Goal: Transaction & Acquisition: Book appointment/travel/reservation

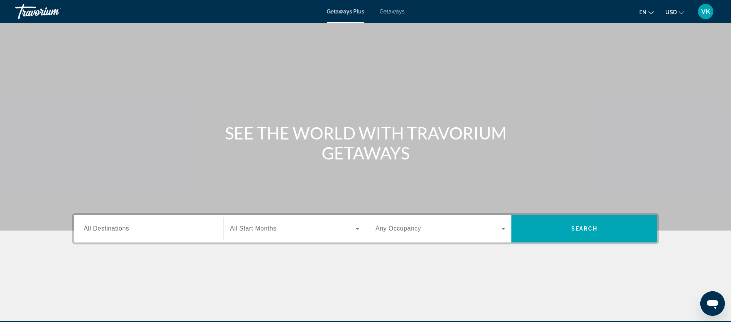
click at [124, 231] on span "All Destinations" at bounding box center [106, 228] width 45 height 7
click at [124, 231] on input "Destination All Destinations" at bounding box center [149, 228] width 130 height 9
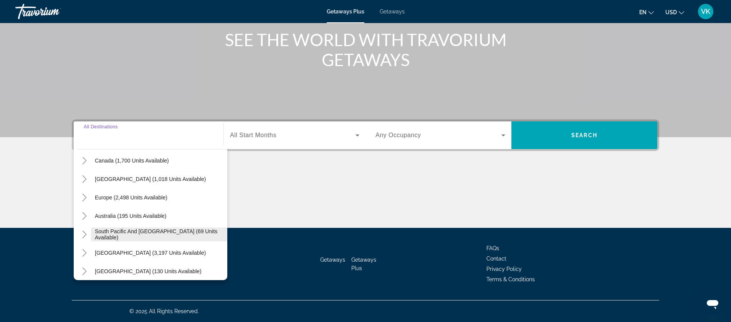
scroll to position [69, 0]
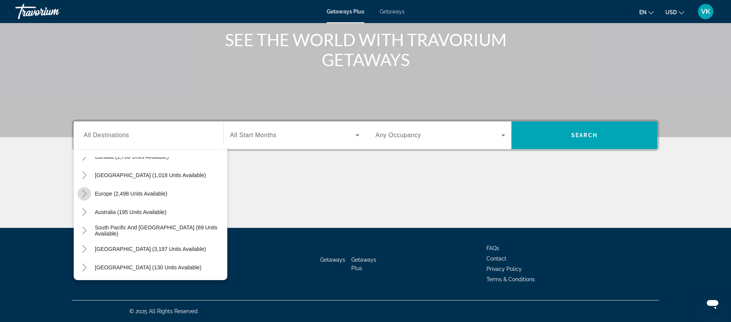
click at [85, 193] on icon "Toggle Europe (2,498 units available)" at bounding box center [84, 194] width 4 height 8
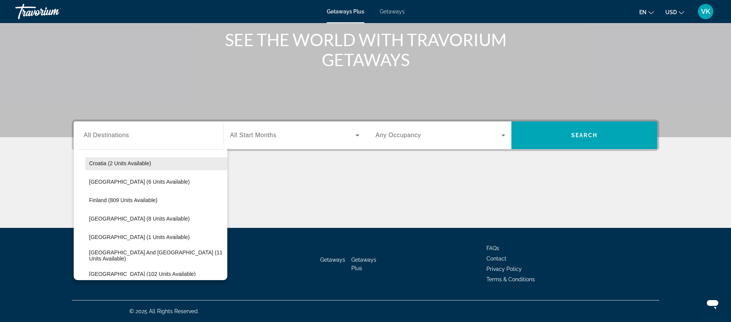
scroll to position [153, 0]
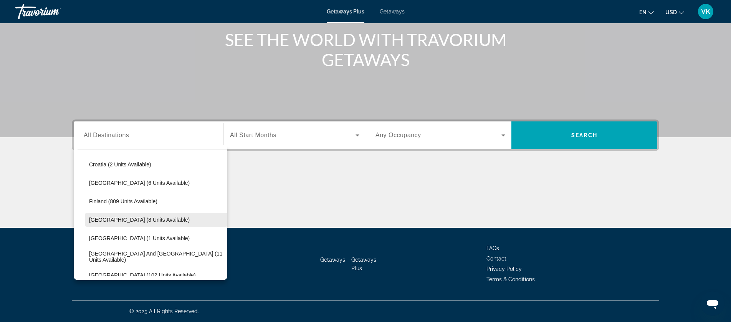
click at [123, 220] on span "[GEOGRAPHIC_DATA] (8 units available)" at bounding box center [139, 219] width 101 height 6
type input "**********"
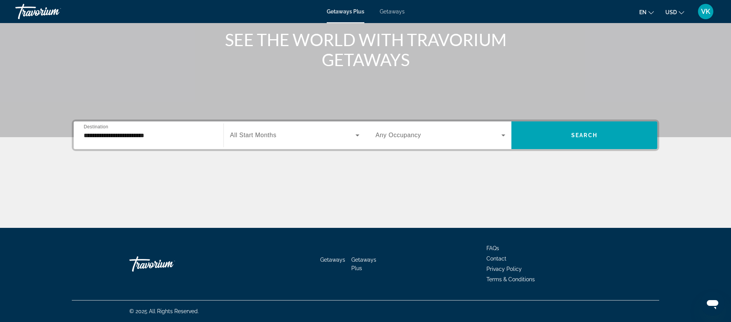
click at [267, 135] on span "All Start Months" at bounding box center [253, 135] width 46 height 7
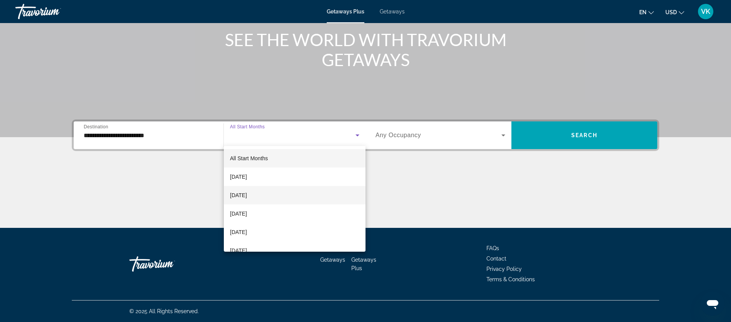
click at [247, 194] on span "October 2025" at bounding box center [238, 194] width 17 height 9
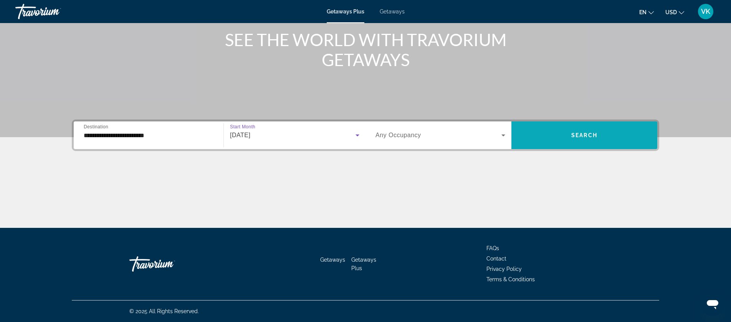
click at [576, 133] on span "Search" at bounding box center [584, 135] width 26 height 6
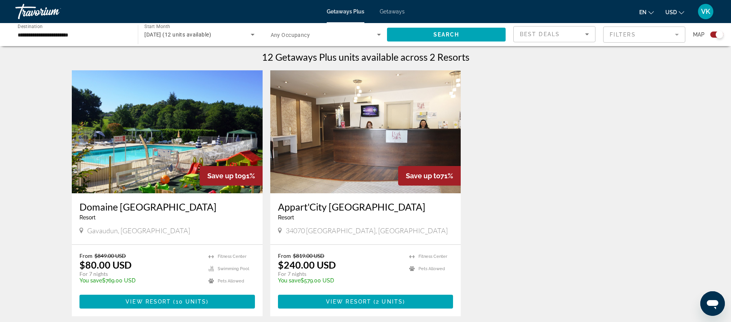
scroll to position [244, 0]
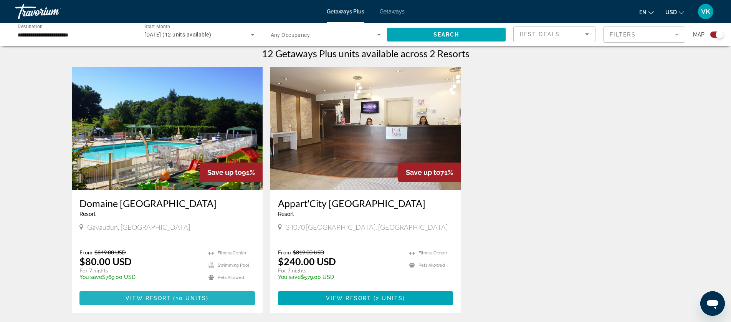
click at [167, 295] on span "View Resort" at bounding box center [147, 298] width 45 height 6
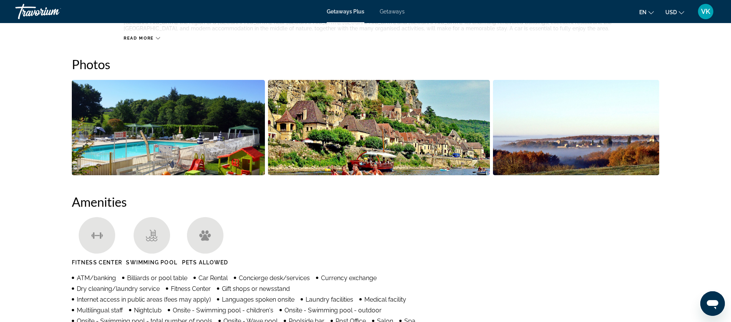
scroll to position [326, 0]
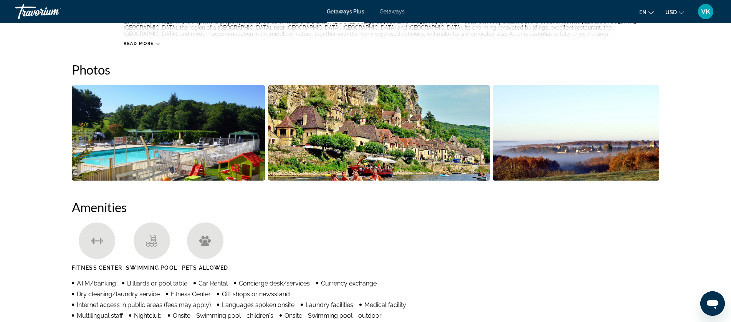
click at [196, 153] on img "Open full-screen image slider" at bounding box center [168, 132] width 193 height 95
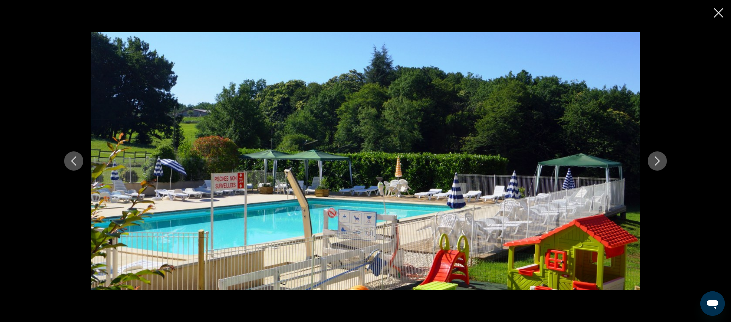
click at [71, 162] on icon "Previous image" at bounding box center [73, 160] width 9 height 9
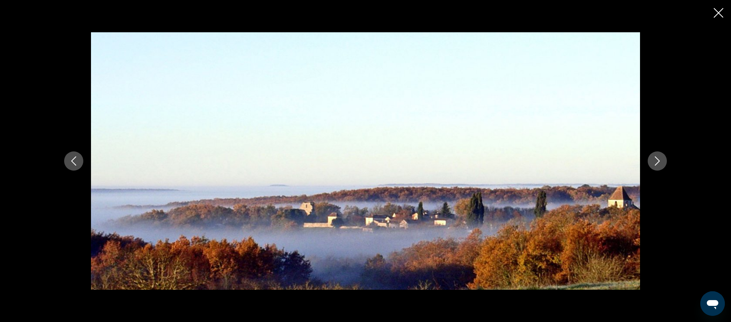
click at [71, 161] on icon "Previous image" at bounding box center [73, 160] width 9 height 9
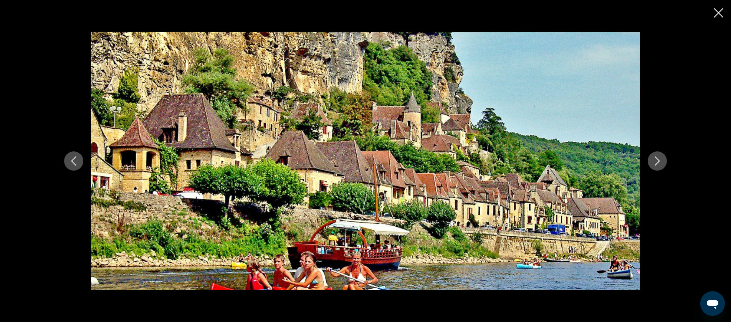
click at [71, 161] on icon "Previous image" at bounding box center [73, 160] width 9 height 9
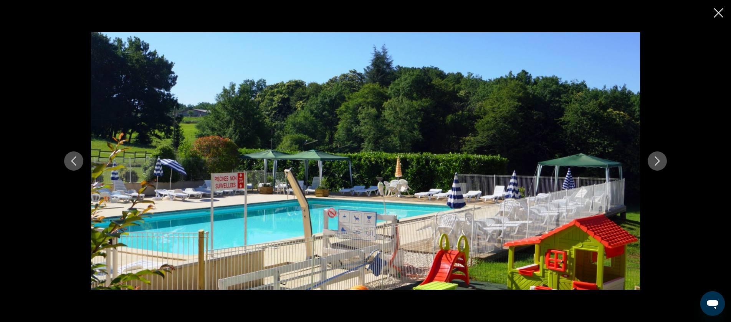
click at [718, 11] on icon "Close slideshow" at bounding box center [718, 13] width 10 height 10
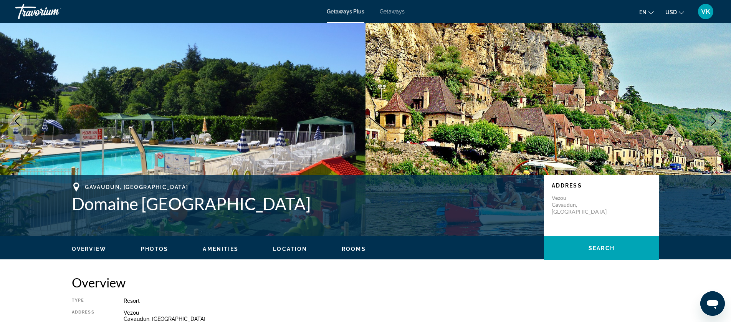
scroll to position [0, 0]
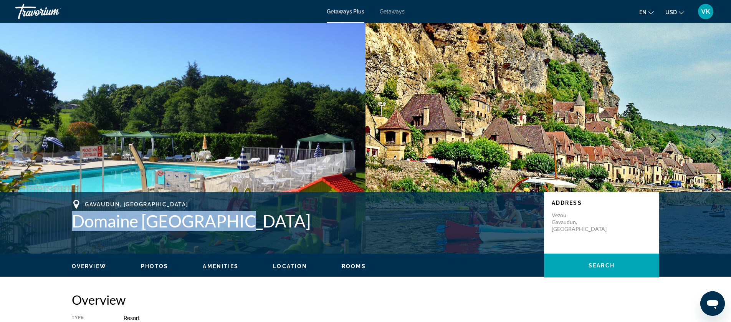
drag, startPoint x: 72, startPoint y: 221, endPoint x: 249, endPoint y: 224, distance: 177.3
click at [250, 224] on h1 "Domaine De Gavaudun" at bounding box center [304, 221] width 464 height 20
copy h1 "Domaine De Gavaudun"
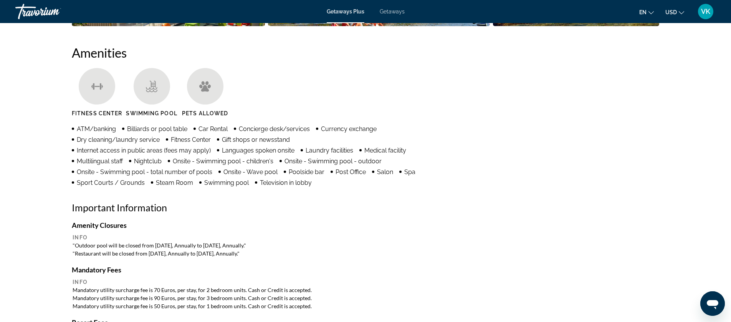
scroll to position [482, 0]
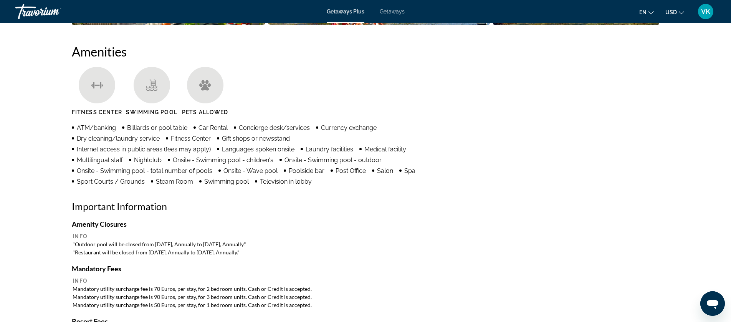
click at [390, 13] on span "Getaways" at bounding box center [392, 11] width 25 height 6
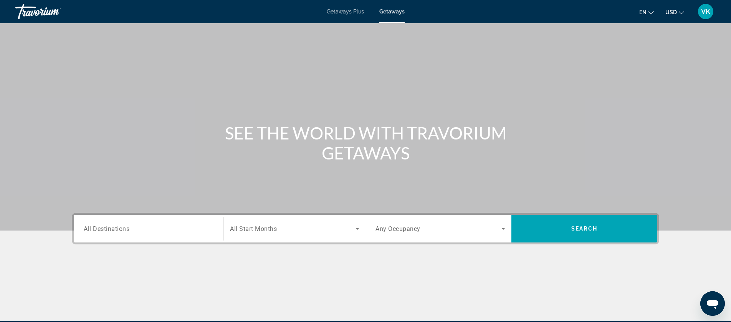
click at [117, 229] on span "All Destinations" at bounding box center [107, 227] width 46 height 7
click at [117, 229] on input "Destination All Destinations" at bounding box center [149, 228] width 130 height 9
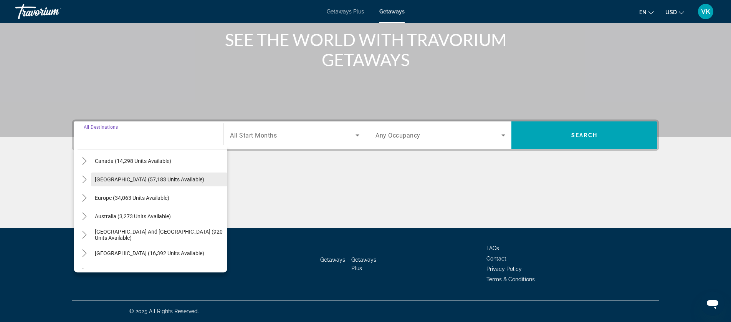
scroll to position [85, 0]
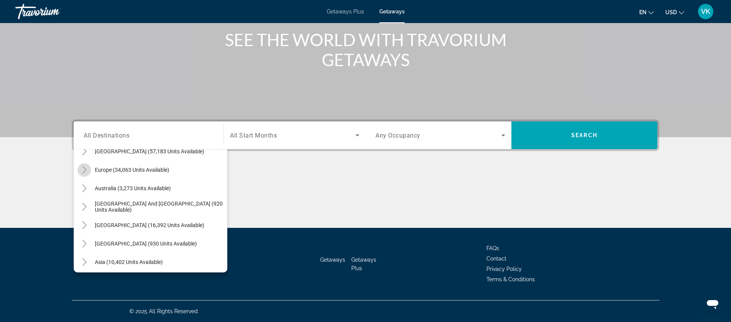
click at [86, 170] on icon "Toggle Europe (34,063 units available)" at bounding box center [85, 170] width 8 height 8
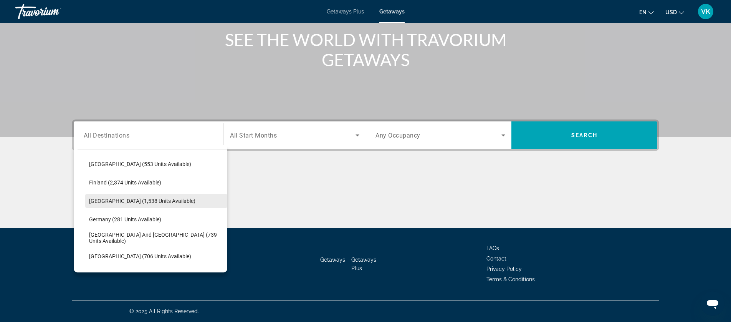
scroll to position [183, 0]
click at [108, 200] on span "France (1,538 units available)" at bounding box center [142, 200] width 106 height 6
type input "**********"
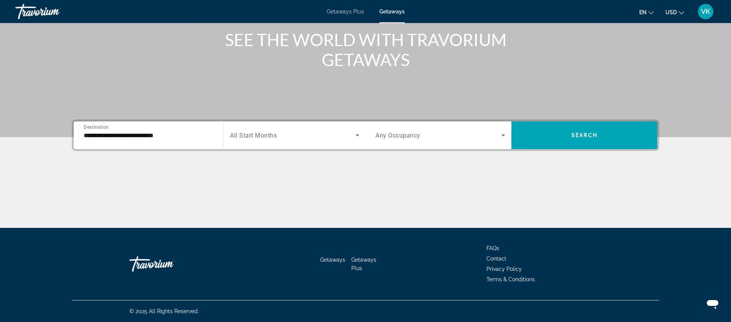
click at [262, 132] on span "All Start Months" at bounding box center [253, 135] width 47 height 7
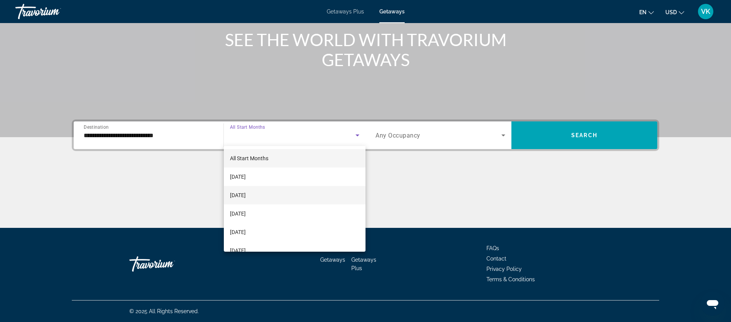
click at [246, 197] on span "October 2025" at bounding box center [238, 194] width 16 height 9
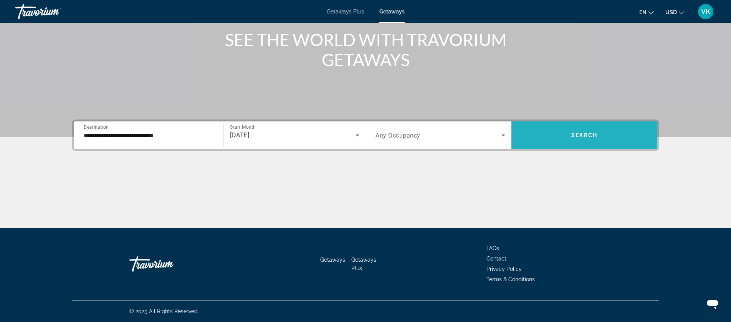
click at [571, 134] on span "Search widget" at bounding box center [584, 135] width 146 height 18
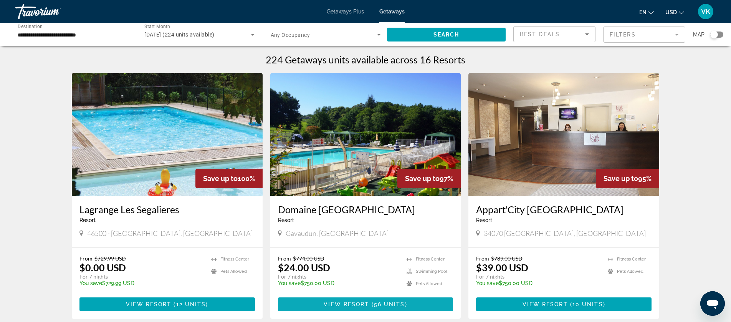
click at [366, 302] on span "View Resort" at bounding box center [345, 304] width 45 height 6
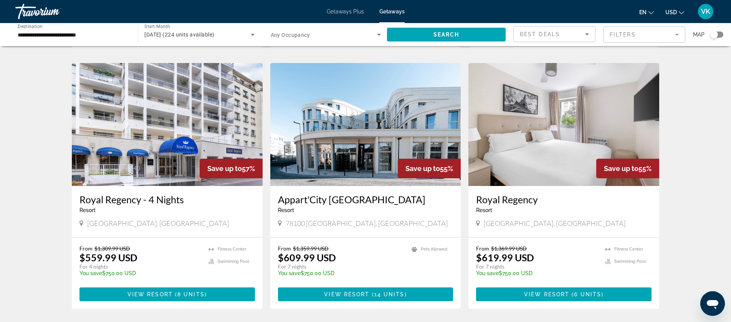
scroll to position [920, 0]
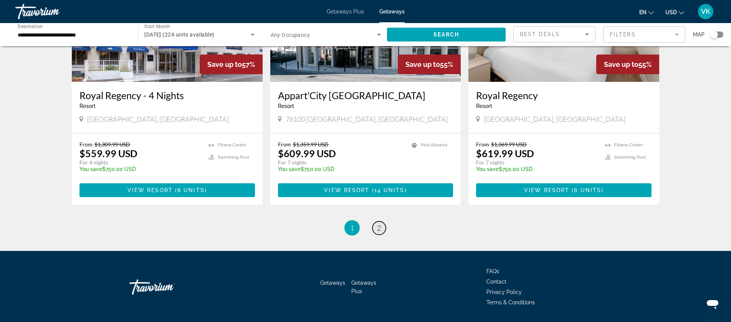
click at [378, 223] on span "2" at bounding box center [379, 227] width 4 height 8
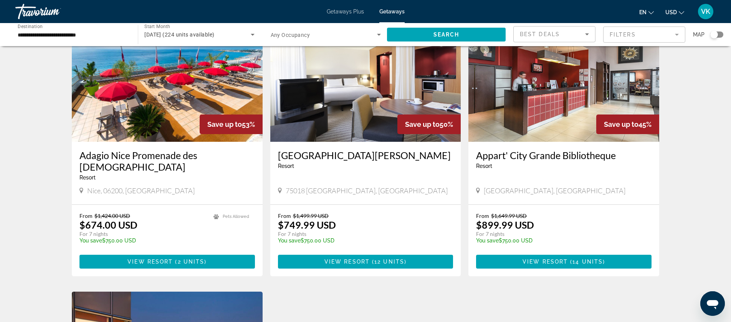
scroll to position [54, 0]
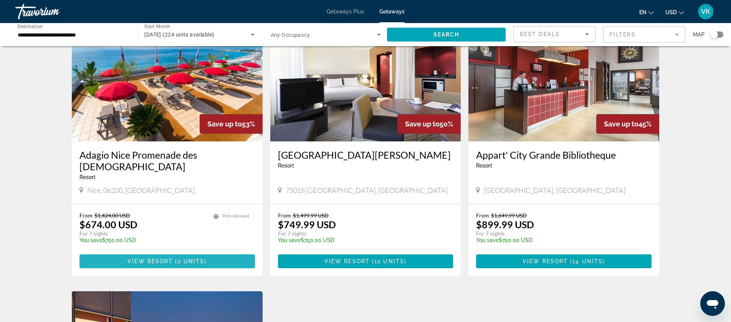
click at [177, 258] on span "( 2 units )" at bounding box center [190, 261] width 34 height 6
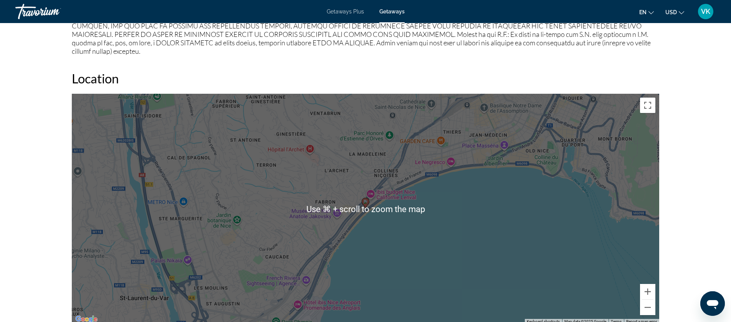
scroll to position [843, 0]
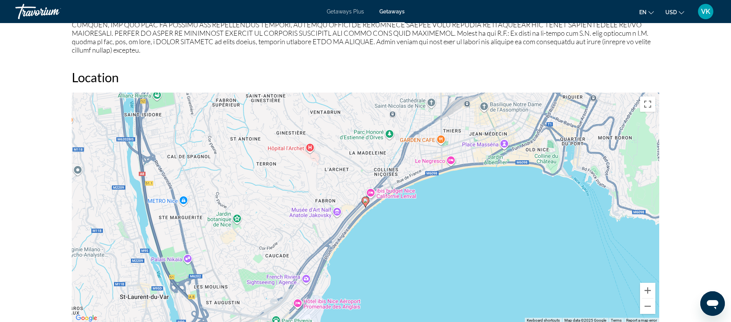
click at [467, 253] on div "To activate drag with keyboard, press Alt + Enter. Once in keyboard drag state,…" at bounding box center [365, 207] width 587 height 230
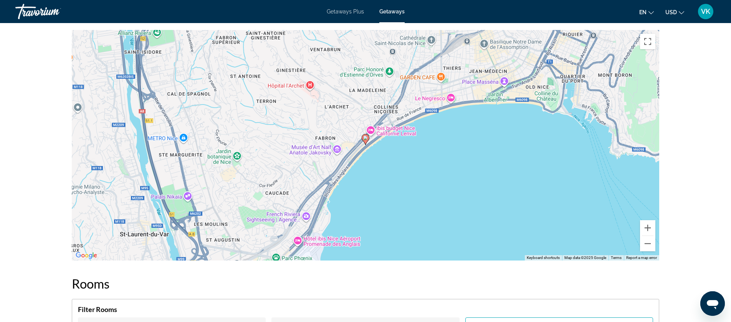
scroll to position [903, 0]
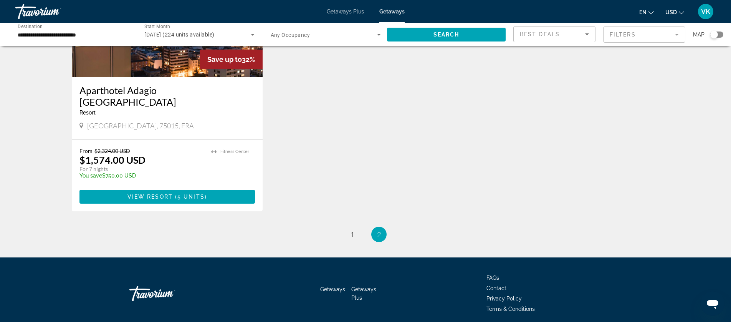
scroll to position [398, 0]
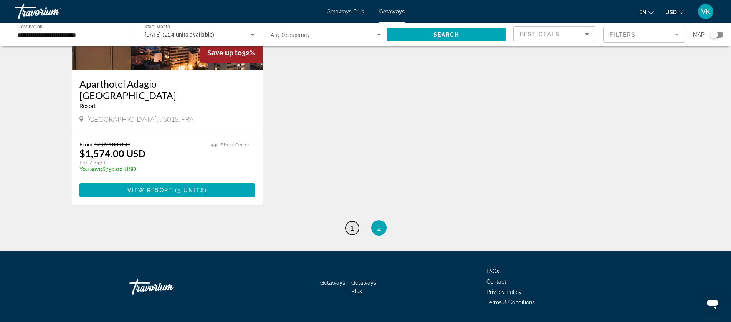
click at [351, 223] on span "1" at bounding box center [352, 227] width 4 height 8
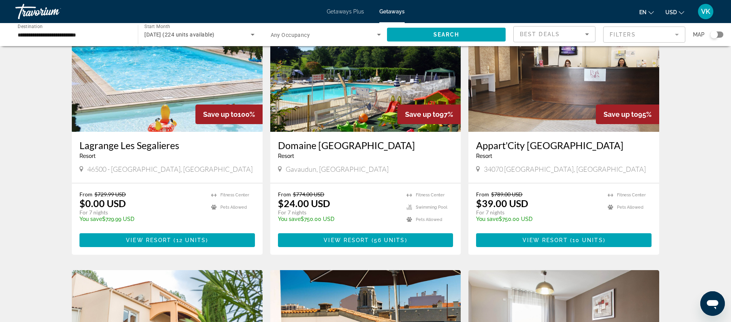
scroll to position [81, 0]
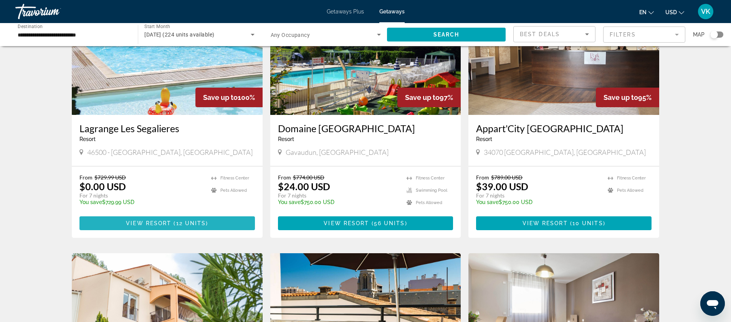
click at [172, 223] on span "Main content" at bounding box center [172, 223] width 2 height 6
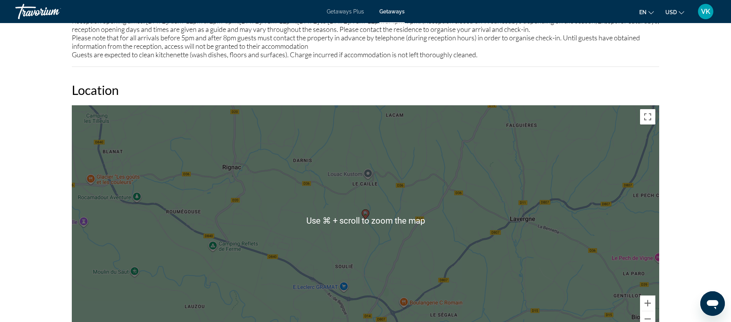
scroll to position [932, 0]
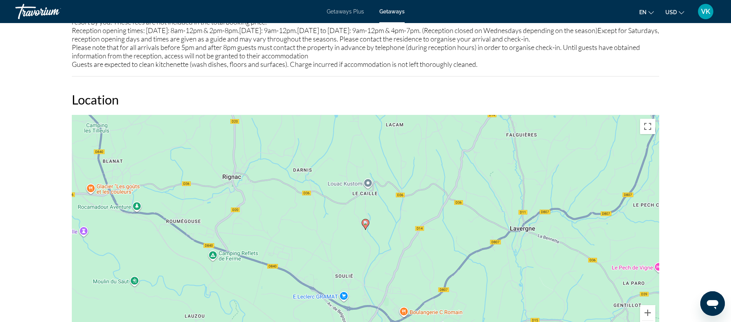
click at [546, 267] on div "To activate drag with keyboard, press Alt + Enter. Once in keyboard drag state,…" at bounding box center [365, 230] width 587 height 230
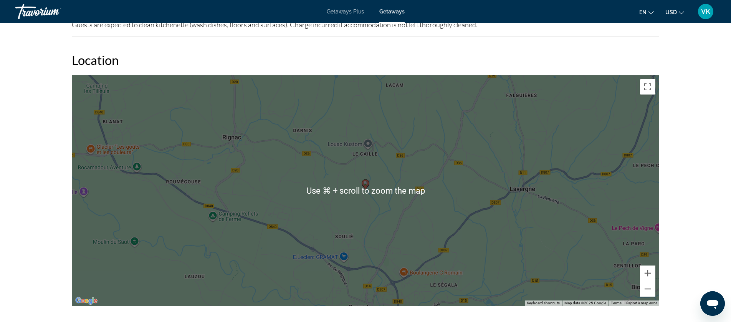
scroll to position [955, 0]
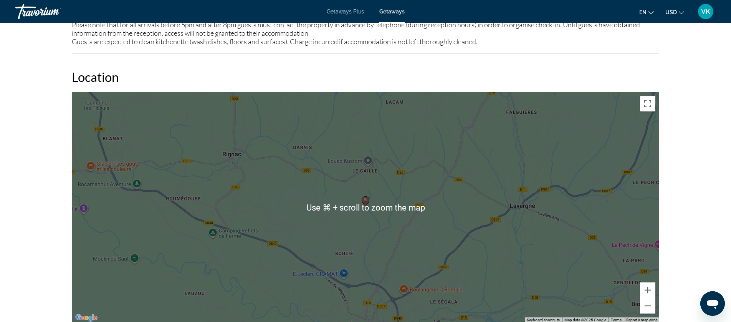
click at [526, 260] on div "To activate drag with keyboard, press Alt + Enter. Once in keyboard drag state,…" at bounding box center [365, 207] width 587 height 230
click at [458, 242] on div "To activate drag with keyboard, press Alt + Enter. Once in keyboard drag state,…" at bounding box center [365, 207] width 587 height 230
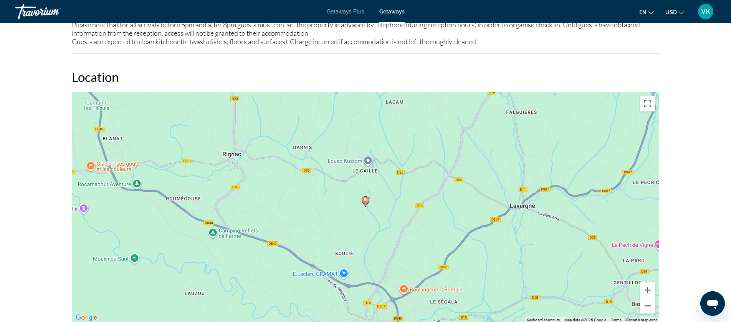
click at [648, 305] on button "Zoom out" at bounding box center [647, 305] width 15 height 15
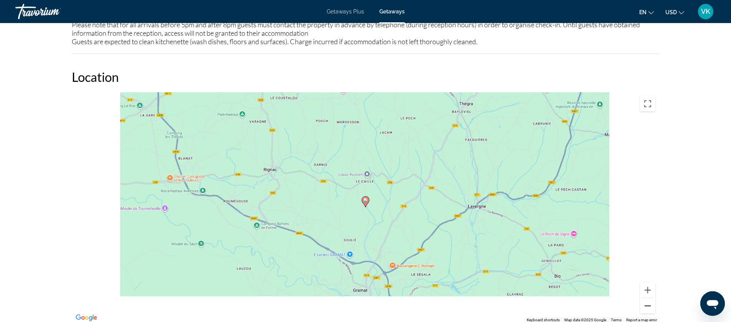
click at [648, 305] on button "Zoom out" at bounding box center [647, 305] width 15 height 15
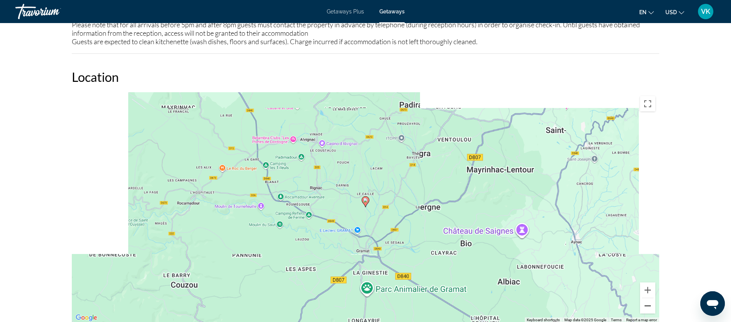
click at [648, 305] on button "Zoom out" at bounding box center [647, 305] width 15 height 15
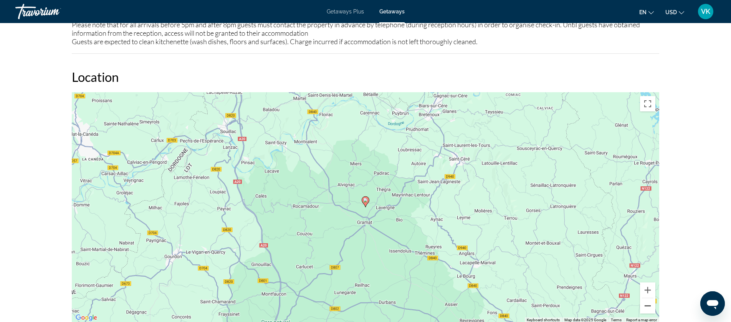
click at [648, 305] on button "Zoom out" at bounding box center [647, 305] width 15 height 15
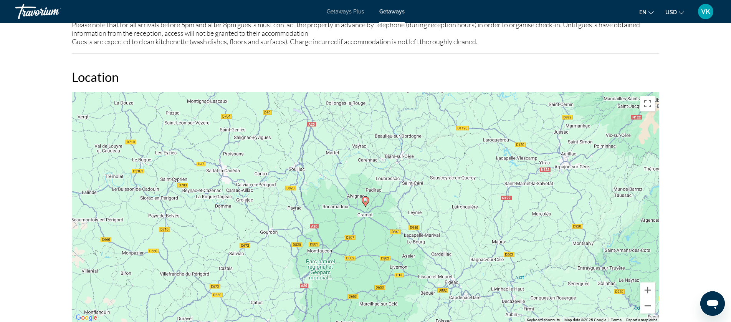
click at [648, 305] on button "Zoom out" at bounding box center [647, 305] width 15 height 15
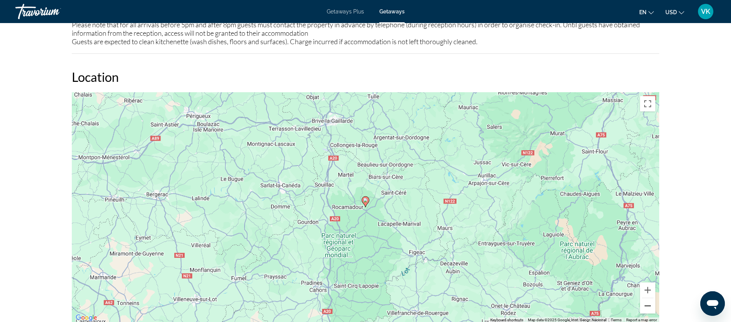
click at [648, 305] on button "Zoom out" at bounding box center [647, 305] width 15 height 15
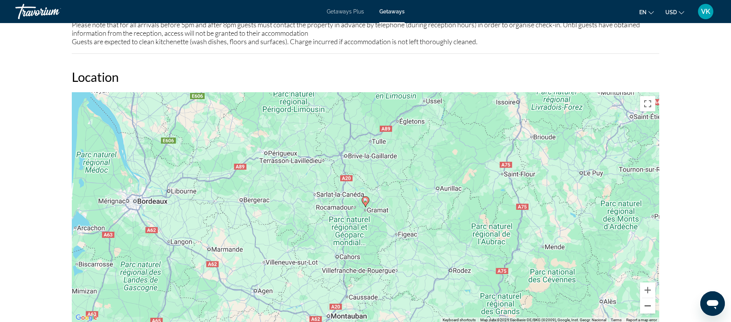
click at [648, 305] on button "Zoom out" at bounding box center [647, 305] width 15 height 15
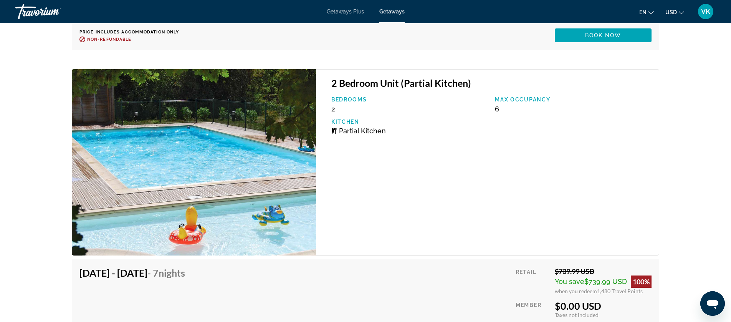
scroll to position [1715, 0]
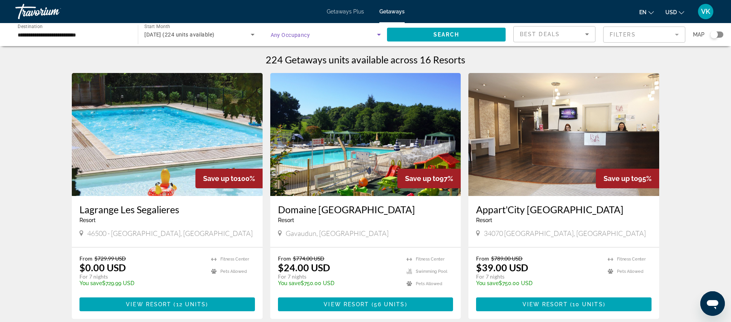
click at [378, 34] on icon "Search widget" at bounding box center [379, 35] width 4 height 2
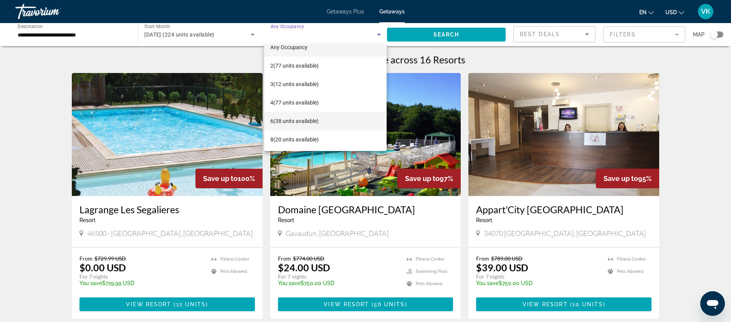
scroll to position [11, 0]
click at [294, 139] on span "8 (20 units available)" at bounding box center [294, 138] width 48 height 9
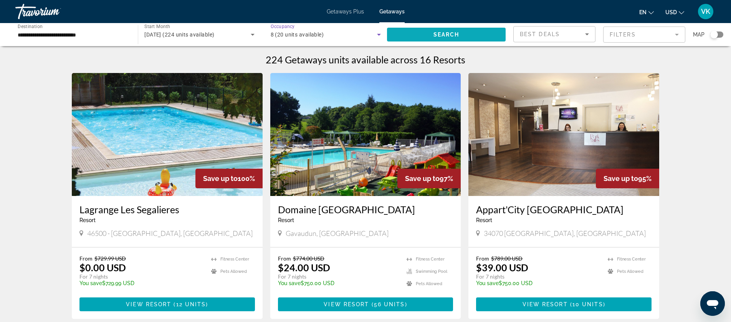
scroll to position [0, 0]
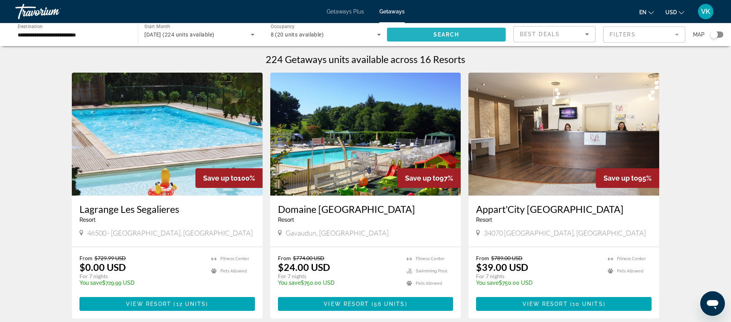
click at [449, 35] on span "Search" at bounding box center [446, 34] width 26 height 6
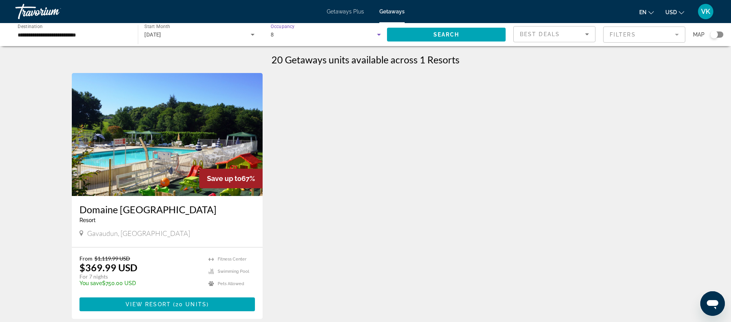
click at [377, 34] on icon "Search widget" at bounding box center [378, 34] width 9 height 9
click at [302, 59] on span "Any Occupancy" at bounding box center [288, 57] width 37 height 6
click at [377, 32] on icon "Search widget" at bounding box center [378, 34] width 9 height 9
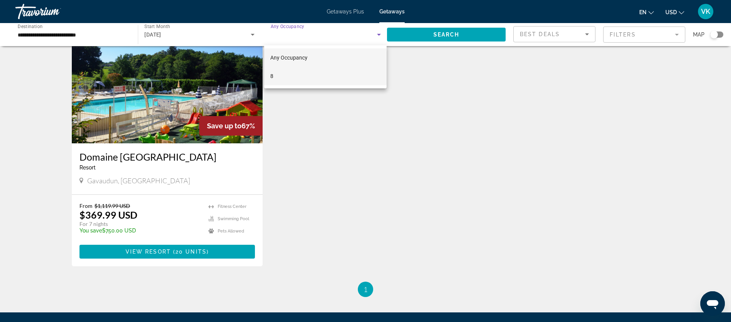
scroll to position [77, 0]
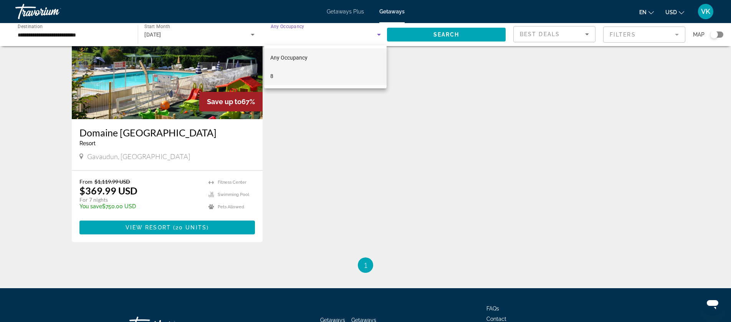
click at [289, 74] on mat-option "8" at bounding box center [325, 76] width 122 height 18
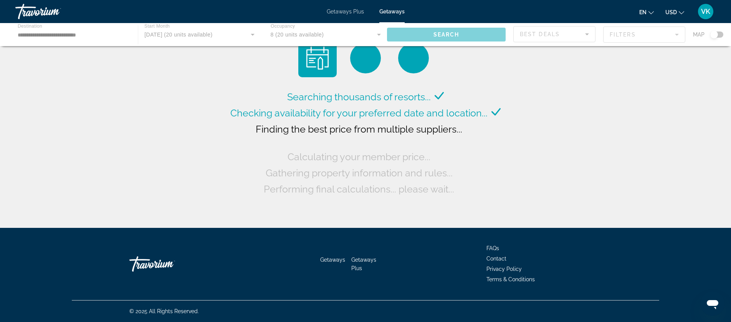
click at [379, 35] on div "Main content" at bounding box center [365, 34] width 731 height 23
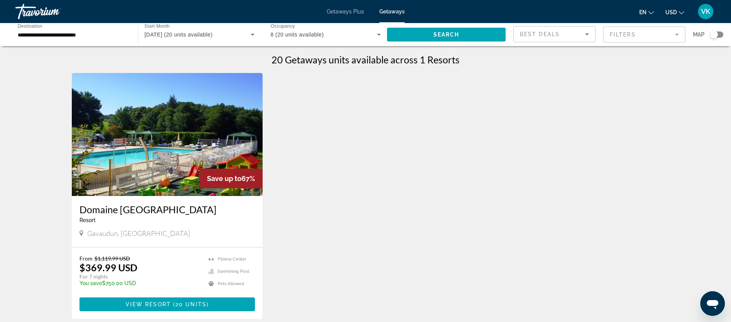
click at [380, 35] on icon "Search widget" at bounding box center [378, 34] width 9 height 9
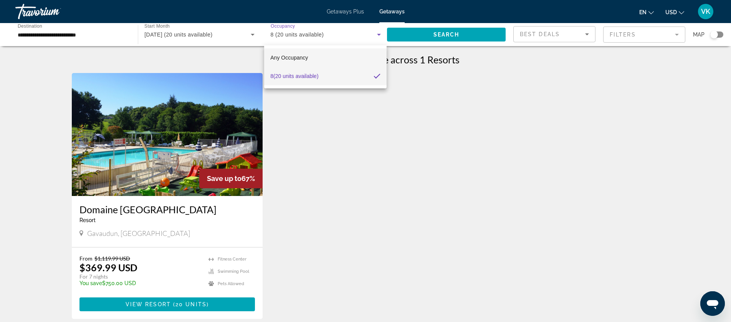
click at [305, 59] on span "Any Occupancy" at bounding box center [289, 57] width 38 height 6
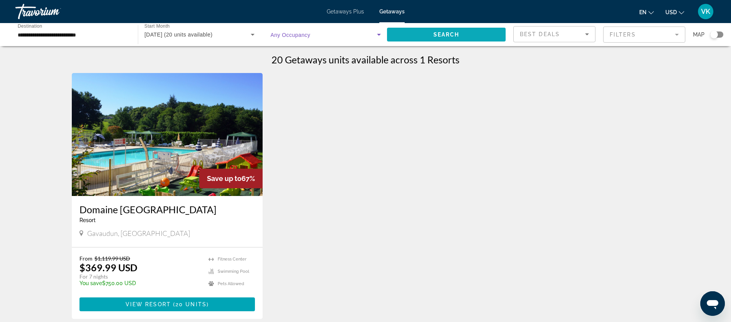
click at [452, 33] on span "Search" at bounding box center [446, 34] width 26 height 6
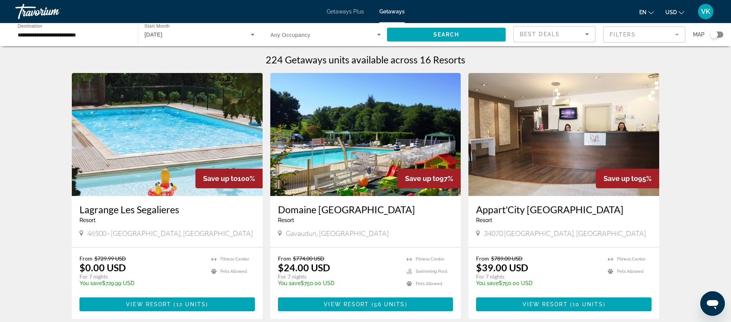
click at [380, 35] on icon "Search widget" at bounding box center [378, 34] width 9 height 9
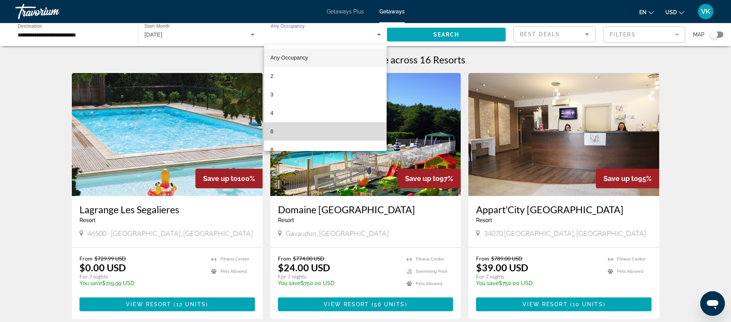
click at [277, 132] on mat-option "6" at bounding box center [325, 131] width 122 height 18
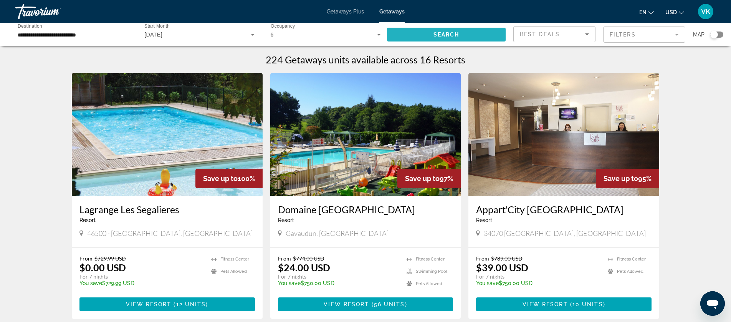
click at [452, 30] on span "Search widget" at bounding box center [446, 34] width 119 height 18
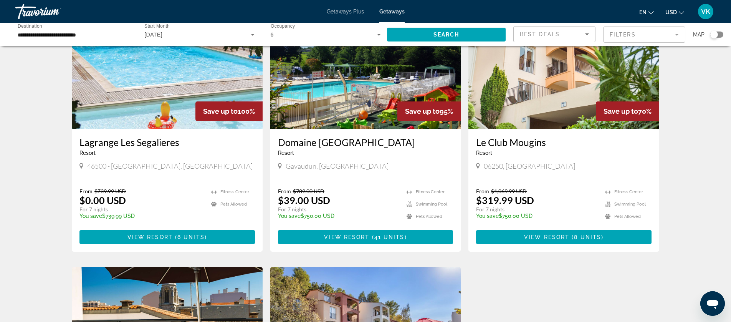
scroll to position [52, 0]
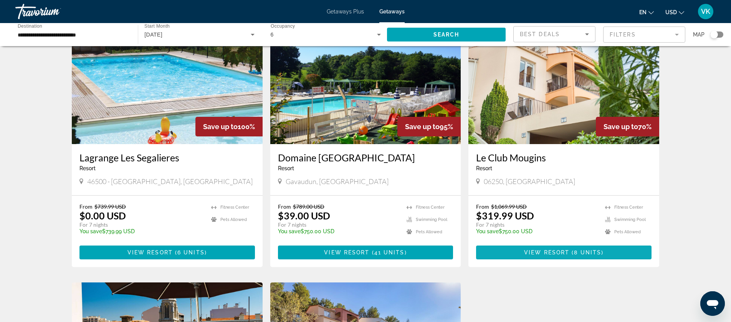
click at [554, 254] on span "View Resort" at bounding box center [546, 252] width 45 height 6
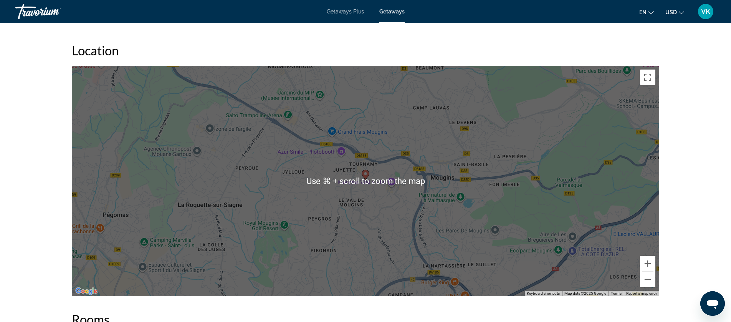
scroll to position [1066, 0]
click at [533, 253] on div "To activate drag with keyboard, press Alt + Enter. Once in keyboard drag state,…" at bounding box center [365, 180] width 587 height 230
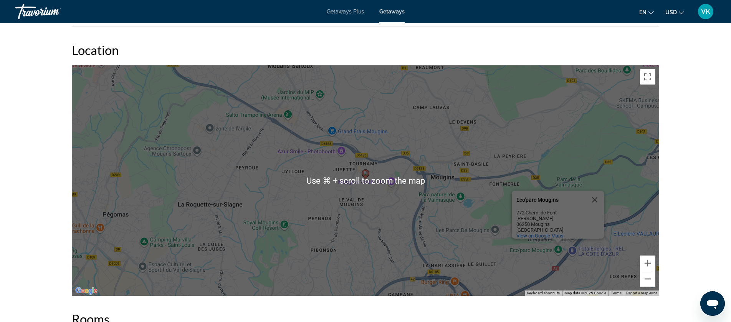
click at [650, 279] on button "Zoom out" at bounding box center [647, 278] width 15 height 15
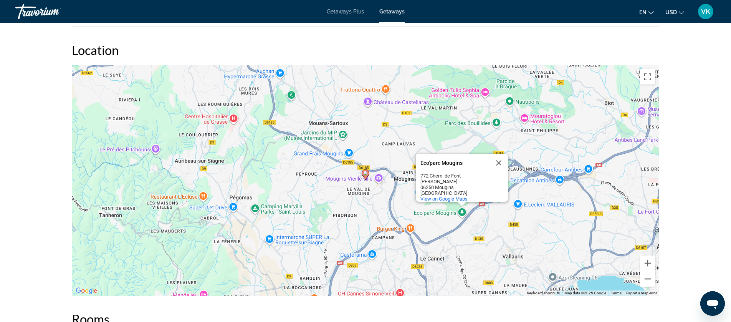
click at [650, 279] on button "Zoom out" at bounding box center [647, 278] width 15 height 15
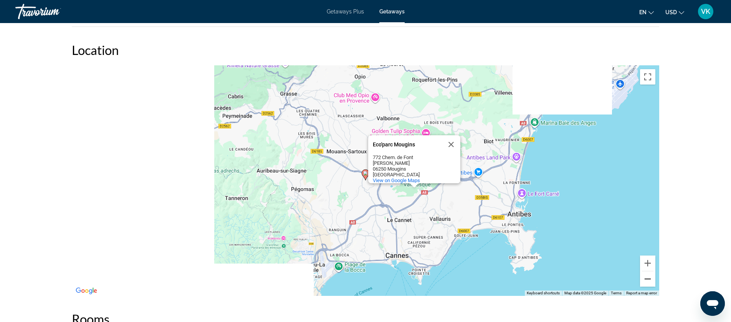
click at [650, 279] on button "Zoom out" at bounding box center [647, 278] width 15 height 15
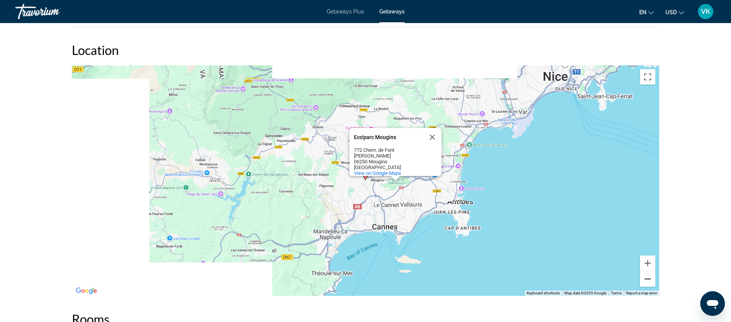
click at [650, 279] on button "Zoom out" at bounding box center [647, 278] width 15 height 15
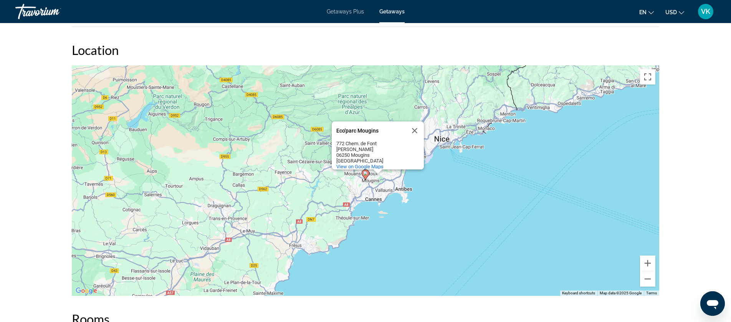
click at [459, 227] on div "To activate drag with keyboard, press Alt + Enter. Once in keyboard drag state,…" at bounding box center [365, 180] width 587 height 230
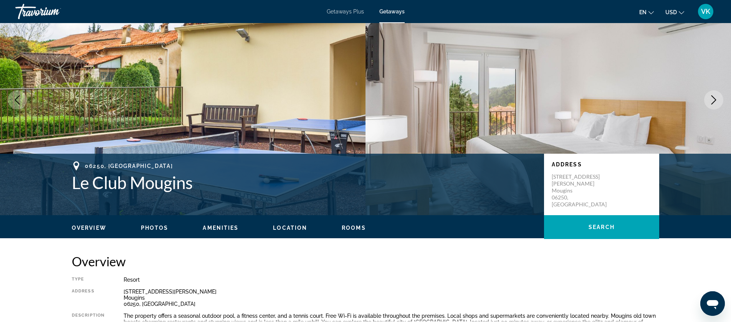
scroll to position [0, 0]
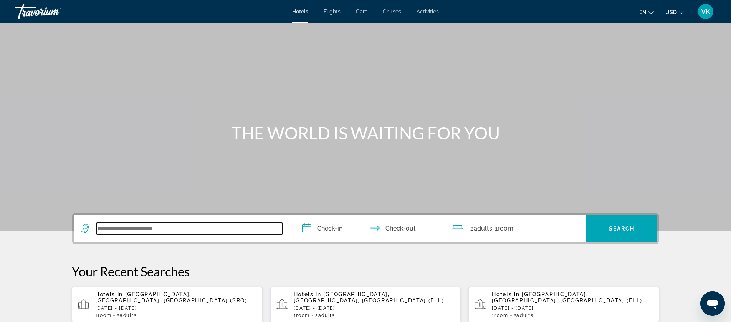
click at [123, 229] on input "Search widget" at bounding box center [189, 229] width 186 height 12
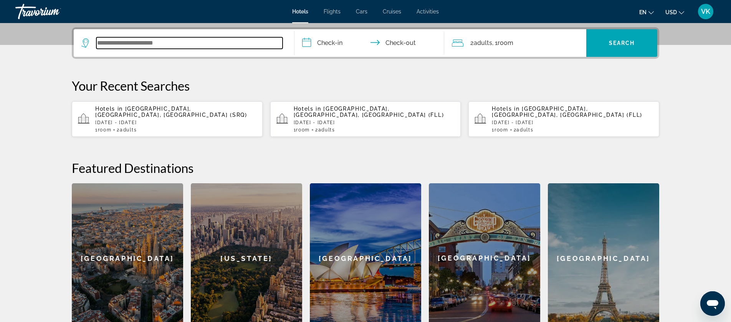
scroll to position [188, 0]
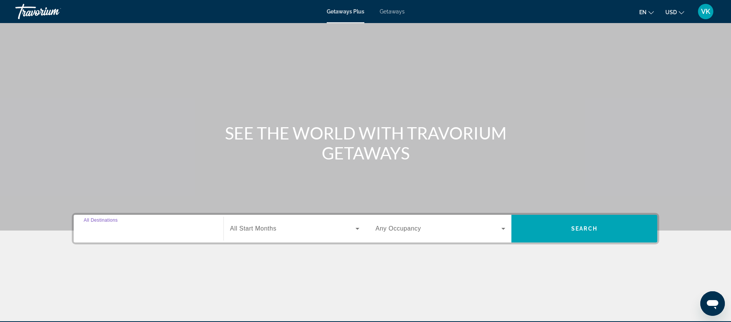
click at [116, 232] on input "Destination All Destinations" at bounding box center [149, 228] width 130 height 9
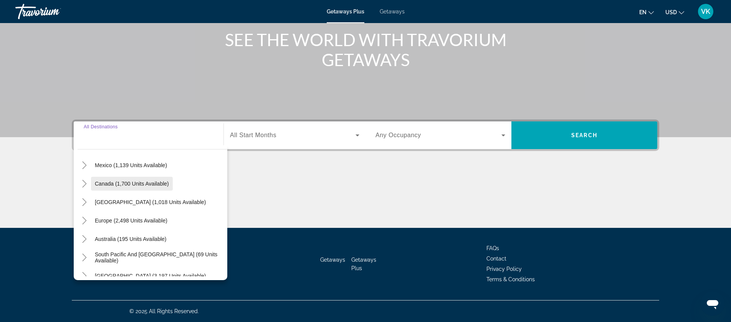
scroll to position [46, 0]
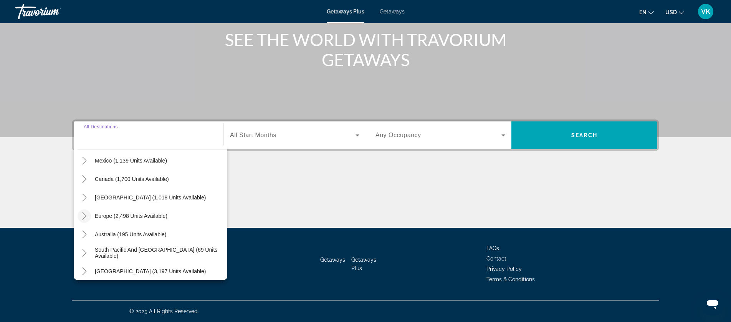
click at [83, 216] on icon "Toggle Europe (2,498 units available)" at bounding box center [85, 216] width 8 height 8
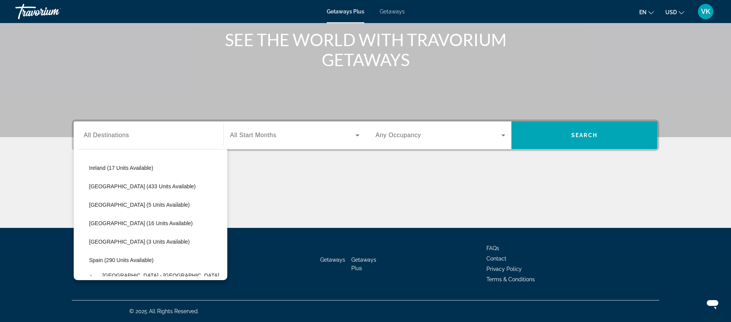
scroll to position [273, 0]
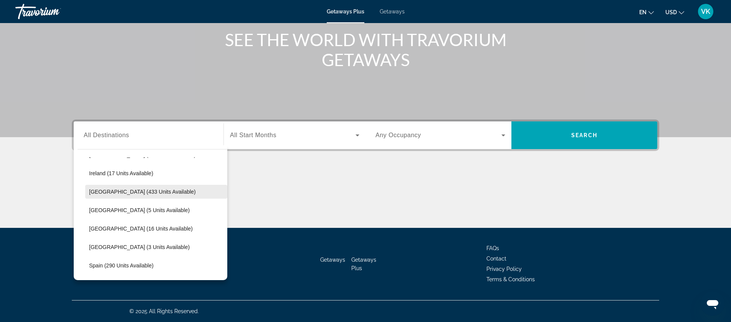
click at [116, 195] on span "Search widget" at bounding box center [156, 191] width 142 height 18
type input "**********"
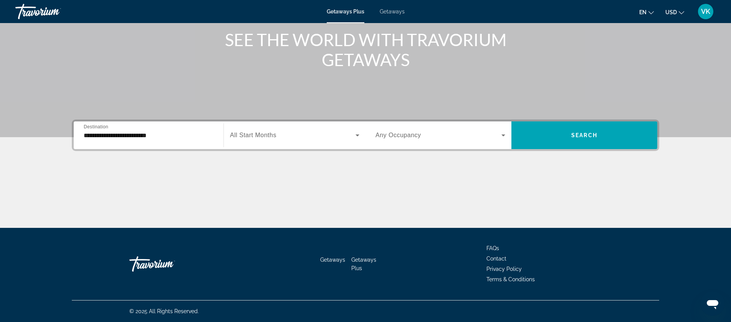
click at [264, 130] on div "Search widget" at bounding box center [294, 134] width 129 height 21
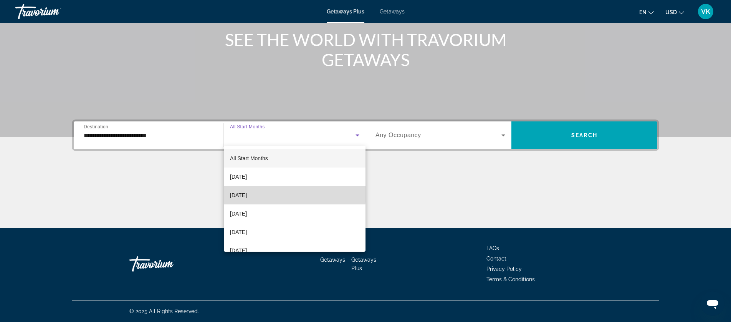
click at [247, 193] on span "October 2025" at bounding box center [238, 194] width 17 height 9
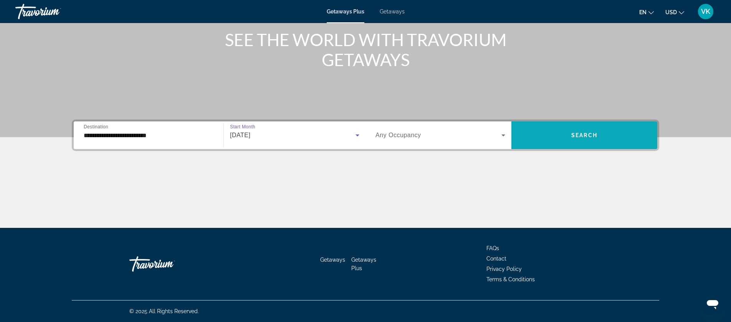
click at [573, 137] on span "Search" at bounding box center [584, 135] width 26 height 6
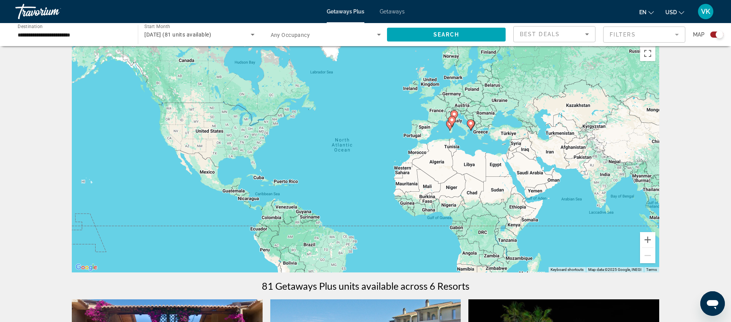
scroll to position [11, 0]
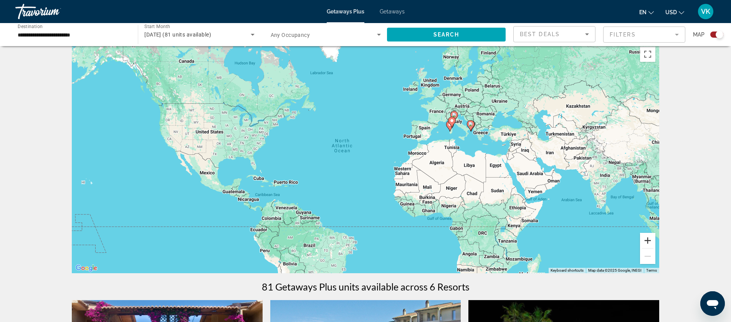
click at [649, 240] on button "Zoom in" at bounding box center [647, 240] width 15 height 15
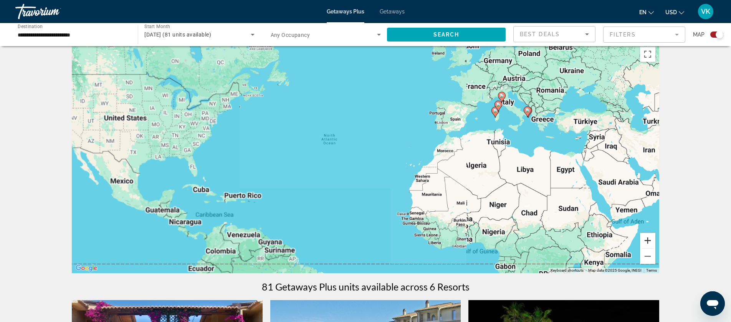
click at [649, 240] on button "Zoom in" at bounding box center [647, 240] width 15 height 15
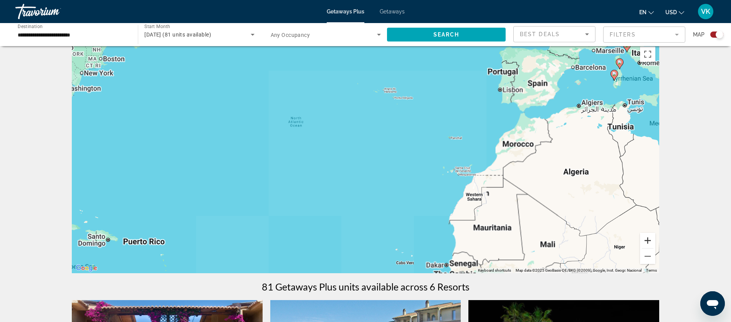
click at [649, 240] on button "Zoom in" at bounding box center [647, 240] width 15 height 15
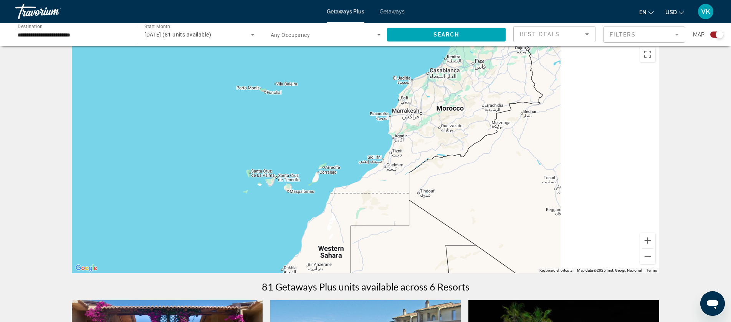
drag, startPoint x: 612, startPoint y: 163, endPoint x: 285, endPoint y: 153, distance: 327.5
click at [285, 153] on div "Main content" at bounding box center [365, 158] width 587 height 230
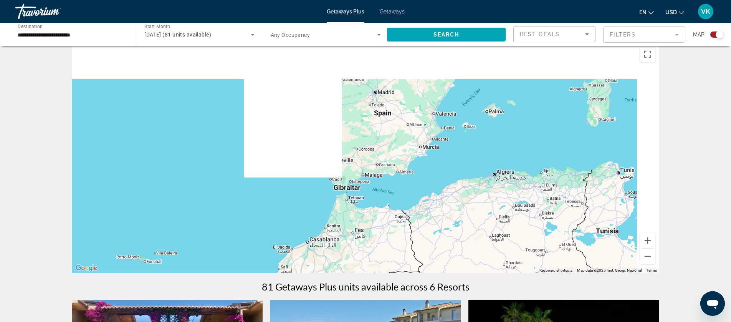
drag, startPoint x: 419, startPoint y: 144, endPoint x: 342, endPoint y: 313, distance: 186.0
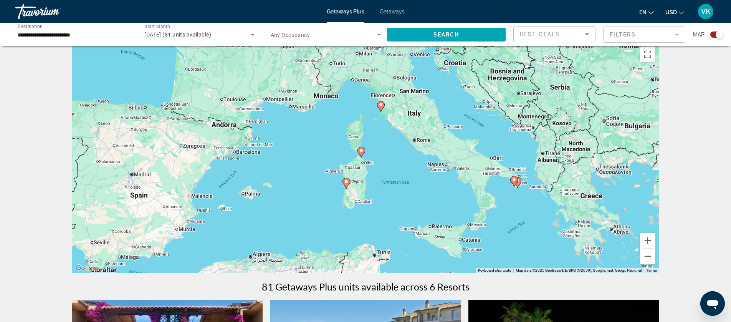
drag, startPoint x: 521, startPoint y: 163, endPoint x: 284, endPoint y: 205, distance: 240.4
click at [284, 205] on div "To activate drag with keyboard, press Alt + Enter. Once in keyboard drag state,…" at bounding box center [365, 158] width 587 height 230
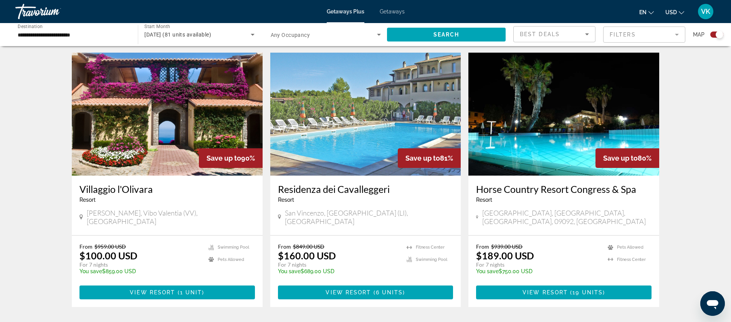
scroll to position [258, 0]
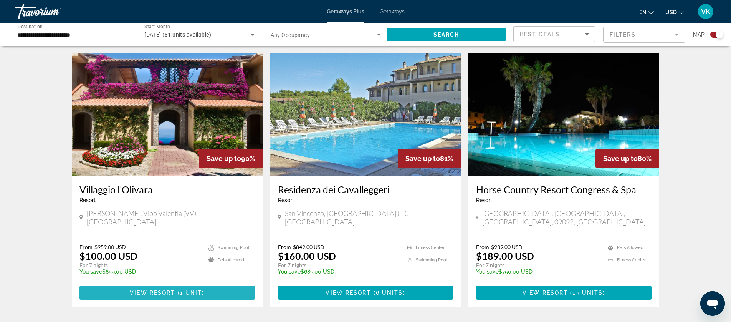
click at [177, 289] on span "Main content" at bounding box center [176, 292] width 2 height 6
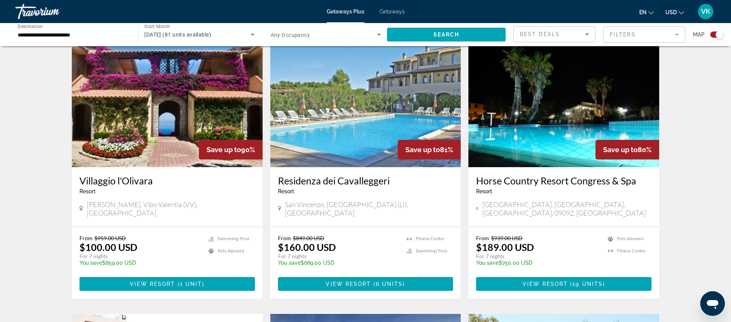
scroll to position [276, 0]
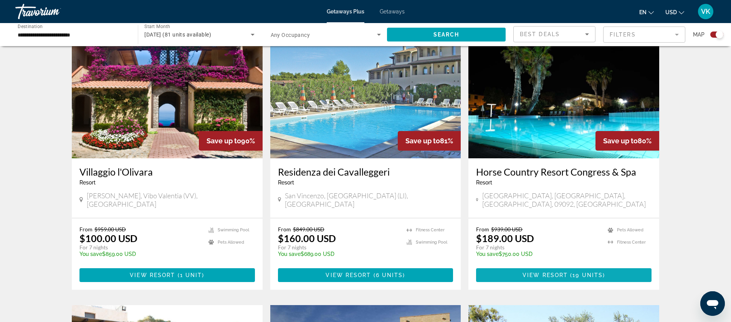
click at [577, 272] on span "19 units" at bounding box center [587, 275] width 30 height 6
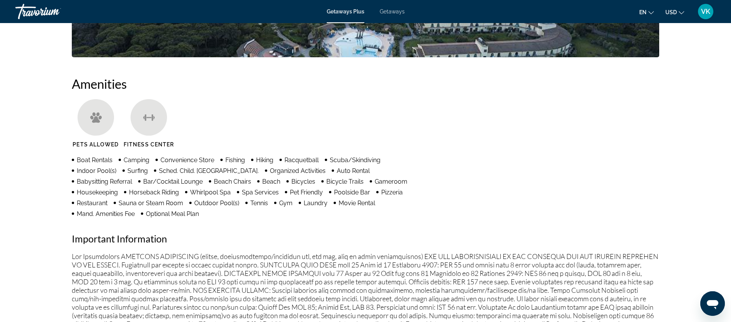
scroll to position [547, 0]
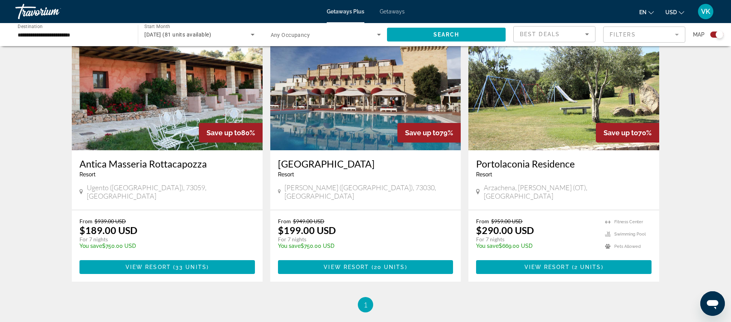
scroll to position [558, 0]
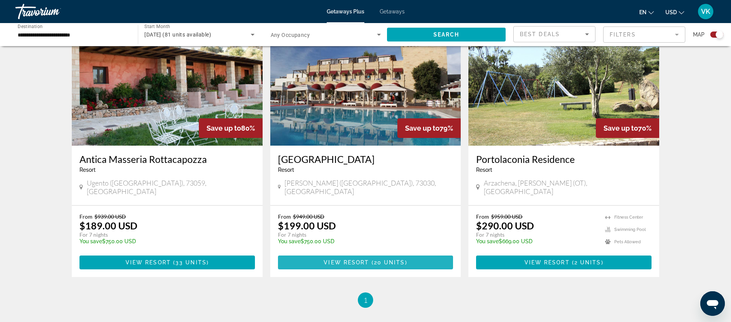
click at [355, 259] on span "View Resort" at bounding box center [345, 262] width 45 height 6
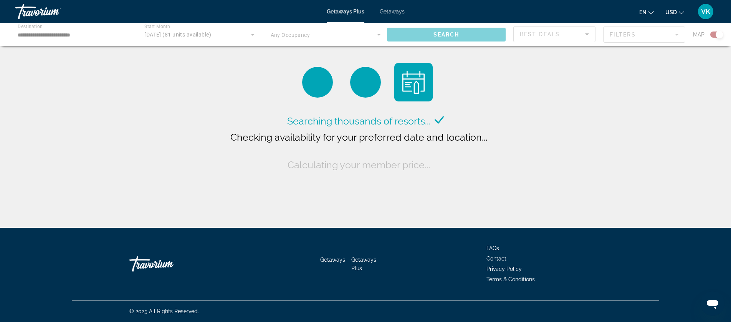
click at [390, 12] on span "Getaways" at bounding box center [392, 11] width 25 height 6
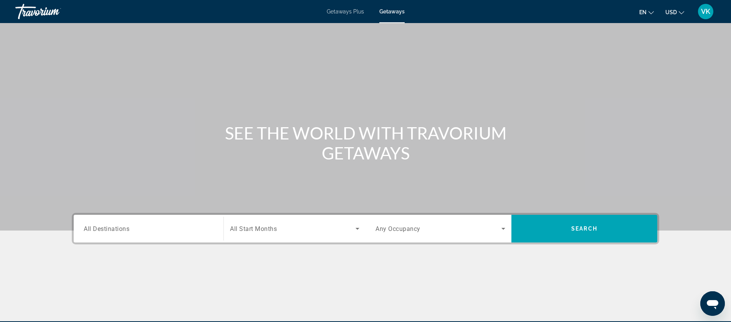
click at [109, 232] on input "Destination All Destinations" at bounding box center [149, 228] width 130 height 9
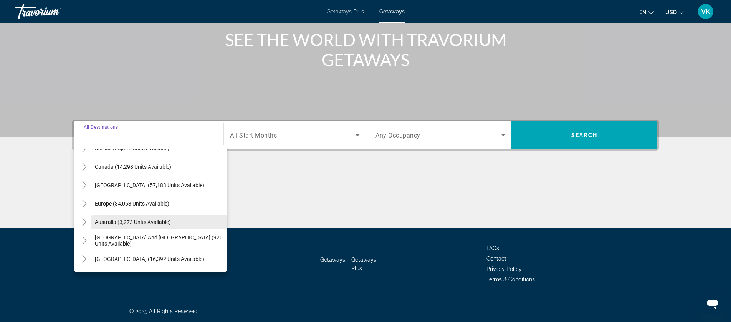
scroll to position [50, 0]
click at [81, 201] on icon "Toggle Europe (34,063 units available)" at bounding box center [85, 204] width 8 height 8
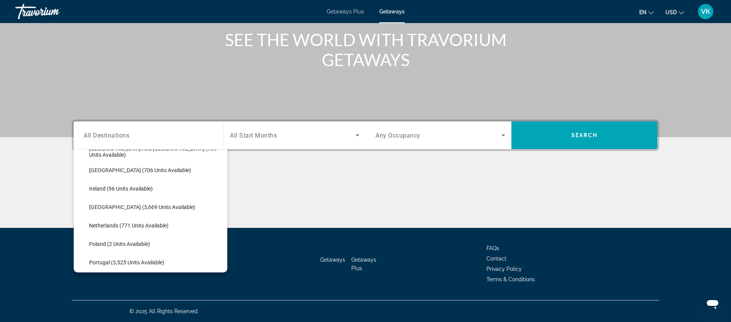
scroll to position [270, 0]
click at [117, 206] on span "Italy (3,669 units available)" at bounding box center [142, 205] width 106 height 6
type input "**********"
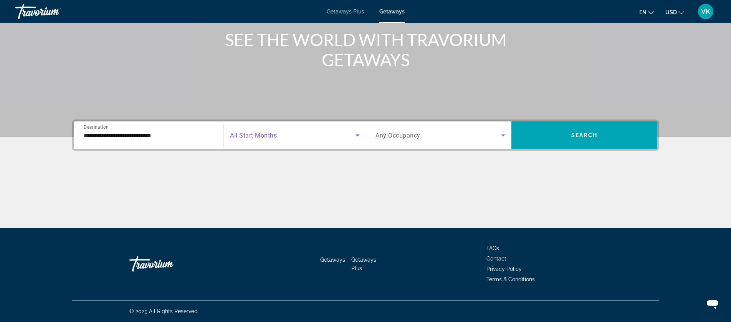
click at [291, 137] on span "Search widget" at bounding box center [292, 134] width 125 height 9
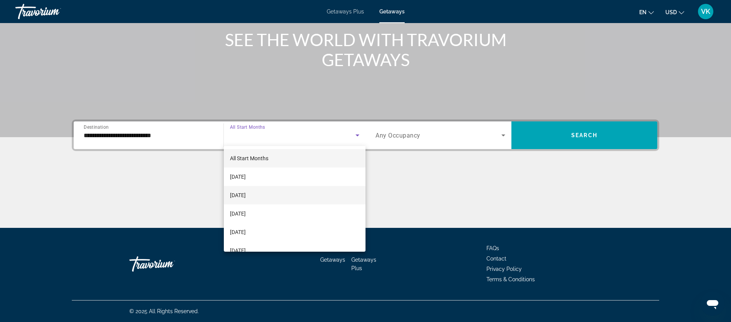
click at [246, 193] on span "October 2025" at bounding box center [238, 194] width 16 height 9
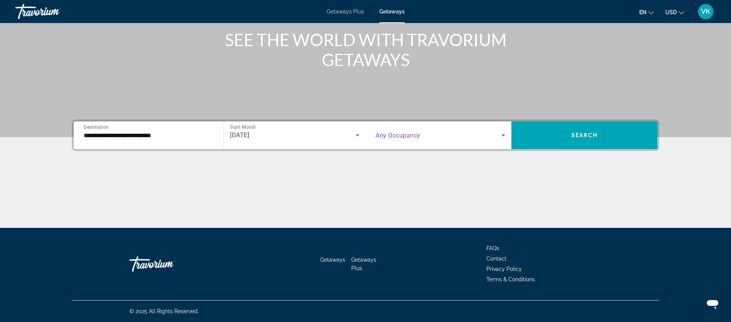
click at [442, 138] on span "Search widget" at bounding box center [438, 134] width 126 height 9
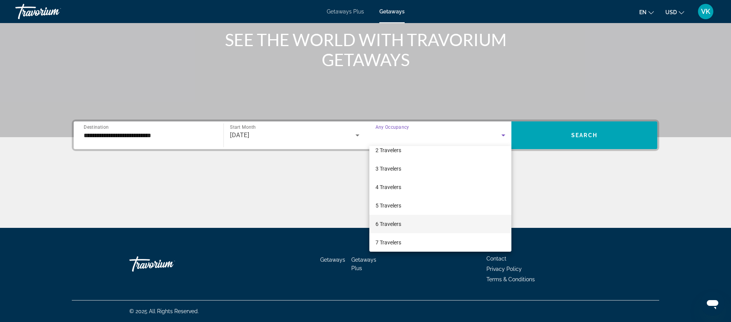
click at [388, 223] on span "6 Travelers" at bounding box center [388, 223] width 26 height 9
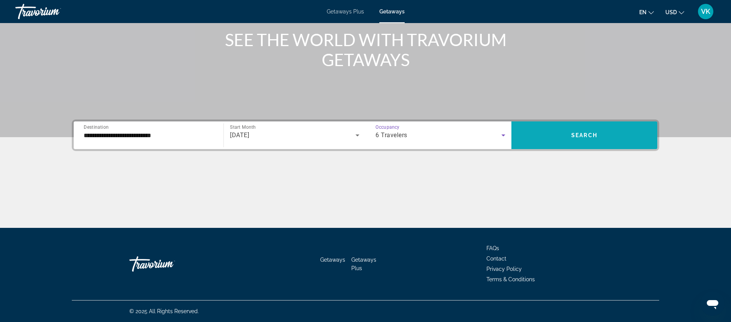
click at [590, 133] on span "Search" at bounding box center [584, 135] width 26 height 6
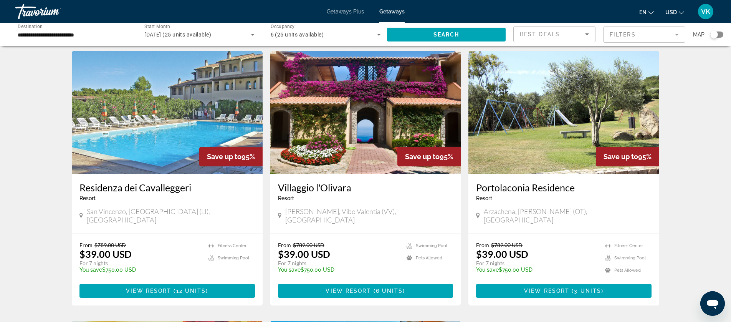
scroll to position [20, 0]
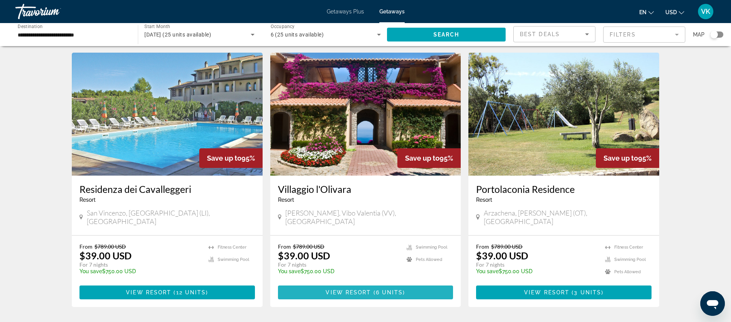
click at [366, 289] on span "View Resort" at bounding box center [347, 292] width 45 height 6
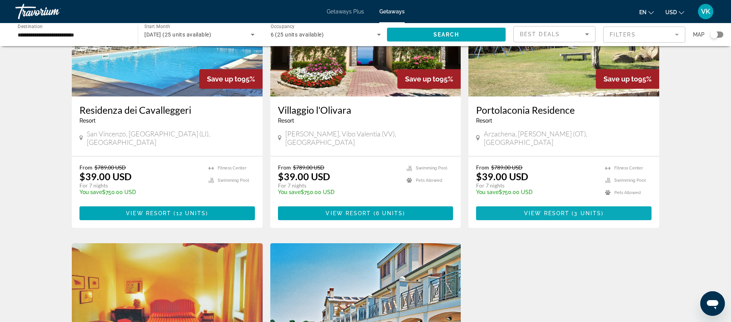
scroll to position [98, 0]
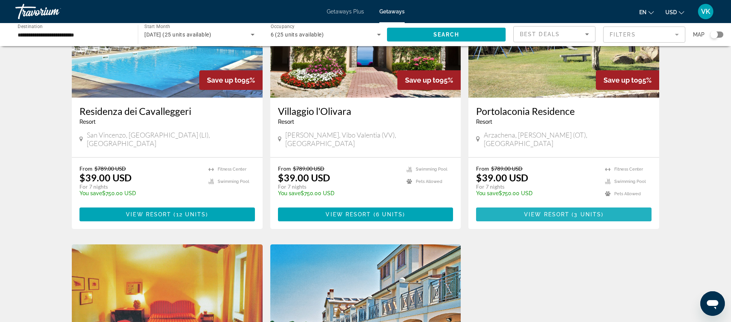
click at [571, 211] on span "( 3 units )" at bounding box center [586, 214] width 34 height 6
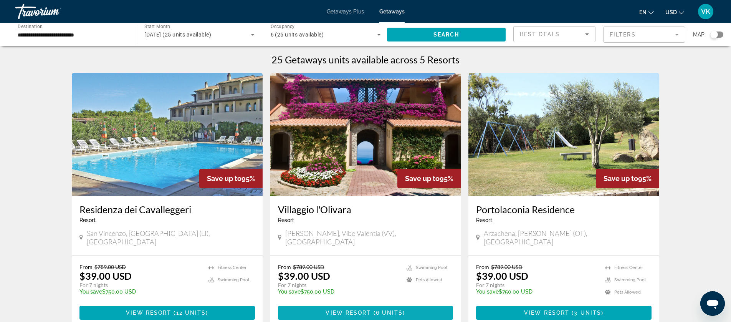
click at [361, 309] on span "View Resort" at bounding box center [347, 312] width 45 height 6
click at [71, 32] on input "**********" at bounding box center [73, 34] width 110 height 9
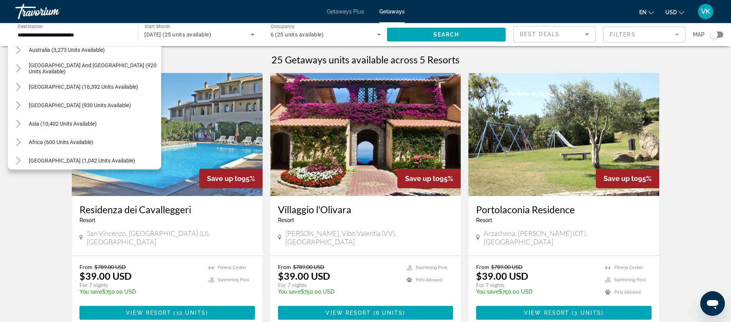
scroll to position [585, 0]
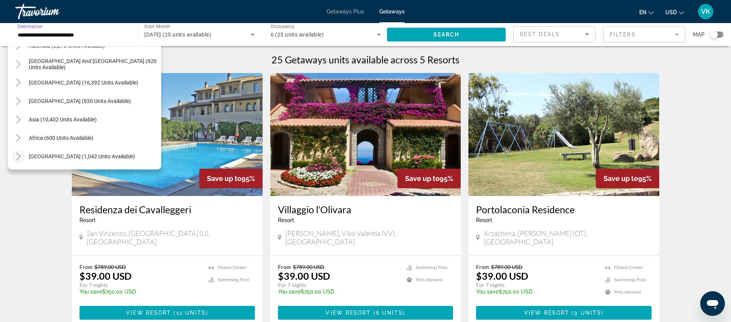
click at [17, 156] on icon "Toggle Middle East (1,042 units available)" at bounding box center [19, 156] width 8 height 8
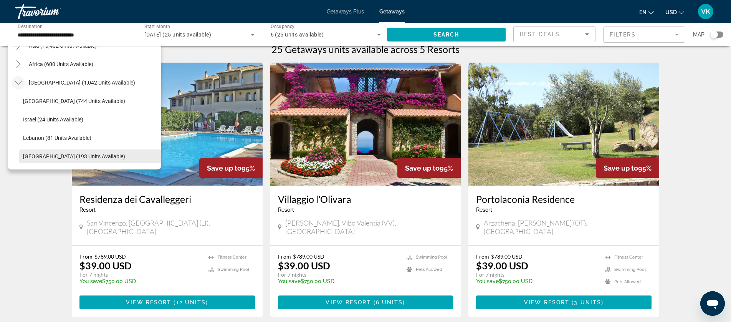
scroll to position [12, 0]
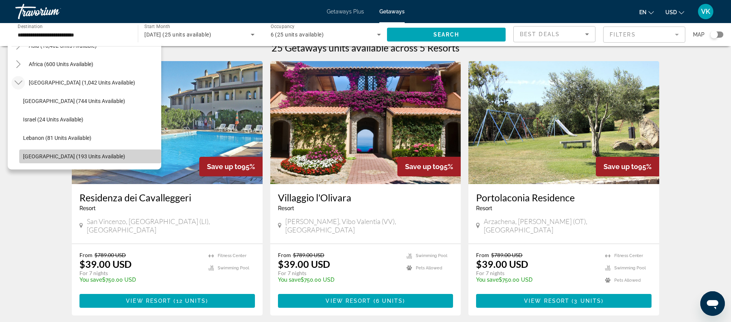
click at [47, 157] on span "United Arab Emirates (193 units available)" at bounding box center [74, 156] width 102 height 6
type input "**********"
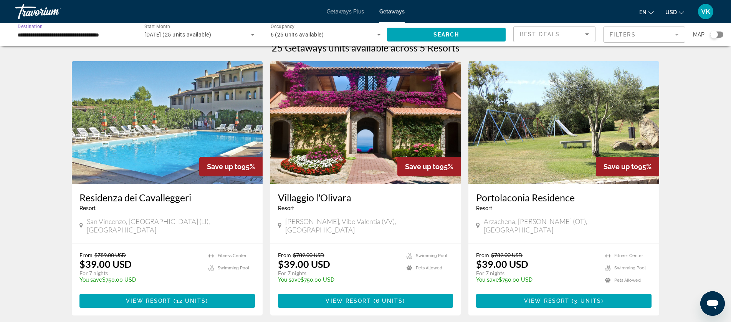
scroll to position [13, 0]
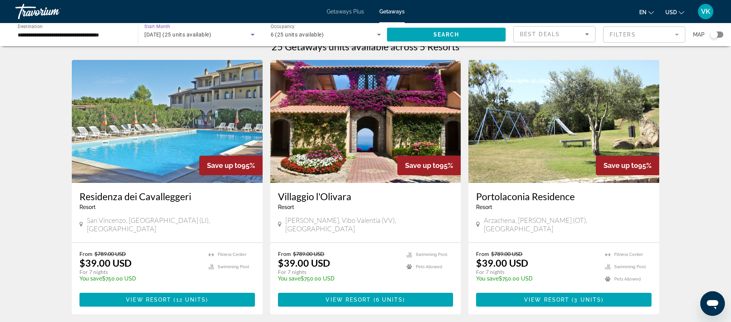
click at [252, 33] on icon "Search widget" at bounding box center [252, 34] width 9 height 9
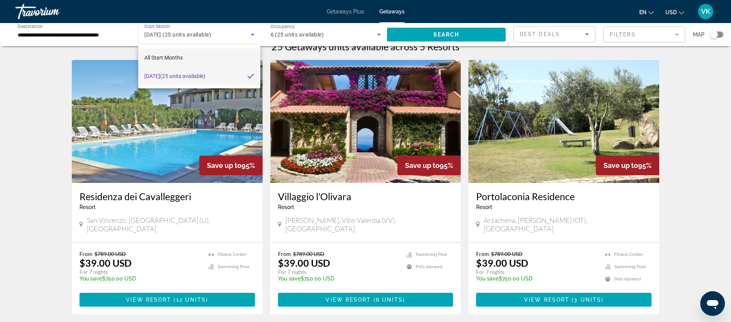
click at [167, 56] on span "All Start Months" at bounding box center [163, 57] width 38 height 6
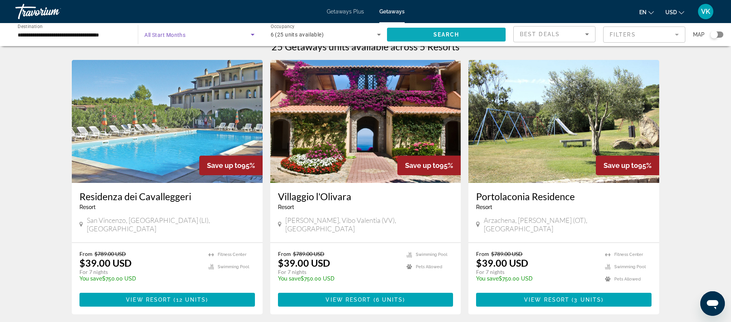
click at [450, 35] on span "Search" at bounding box center [446, 34] width 26 height 6
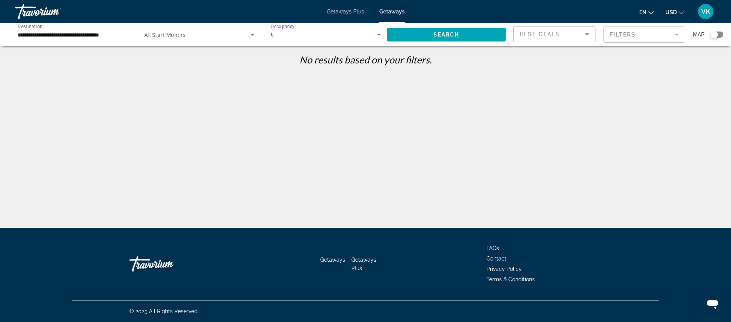
click at [379, 35] on icon "Search widget" at bounding box center [379, 35] width 4 height 2
click at [302, 57] on span "Any Occupancy" at bounding box center [288, 57] width 37 height 6
click at [442, 34] on span "Search" at bounding box center [446, 34] width 26 height 6
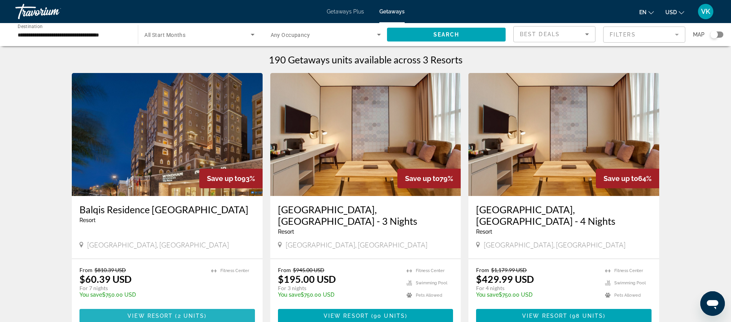
click at [167, 312] on span "View Resort" at bounding box center [149, 315] width 45 height 6
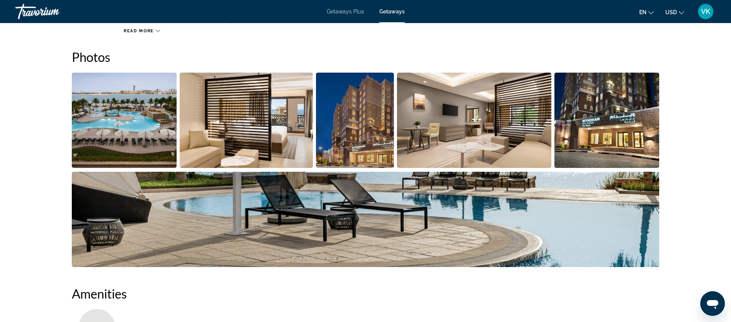
scroll to position [347, 0]
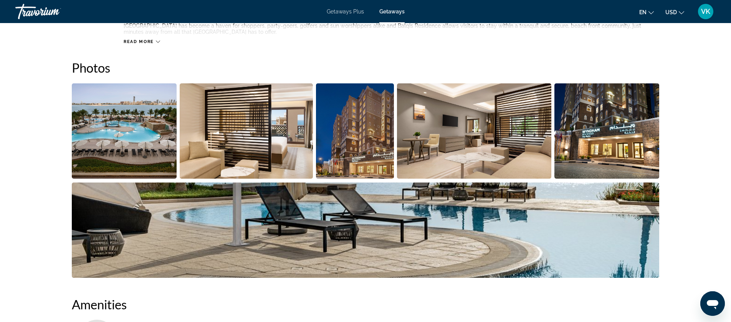
click at [109, 122] on img "Open full-screen image slider" at bounding box center [124, 130] width 105 height 95
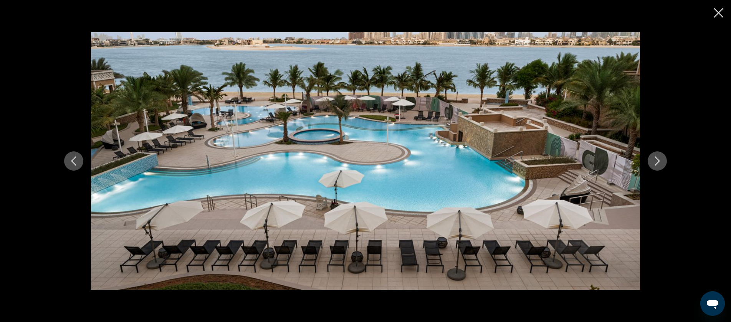
click at [657, 162] on icon "Next image" at bounding box center [656, 160] width 9 height 9
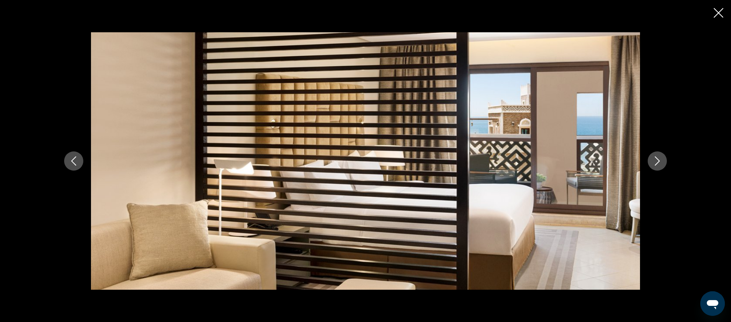
click at [657, 162] on icon "Next image" at bounding box center [656, 160] width 9 height 9
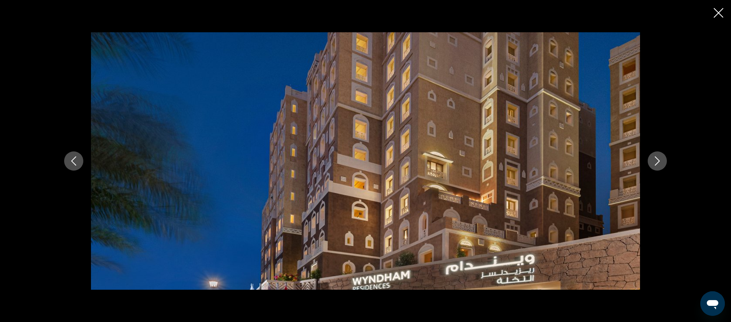
click at [657, 162] on icon "Next image" at bounding box center [656, 160] width 9 height 9
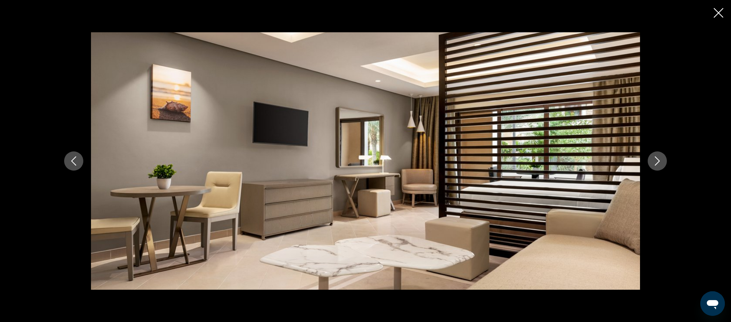
click at [659, 162] on icon "Next image" at bounding box center [656, 160] width 9 height 9
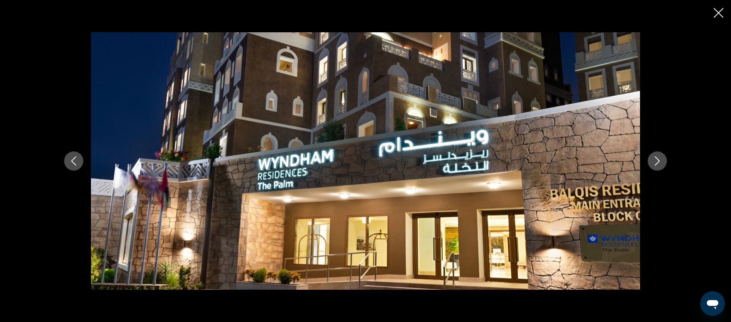
click at [659, 162] on icon "Next image" at bounding box center [656, 160] width 9 height 9
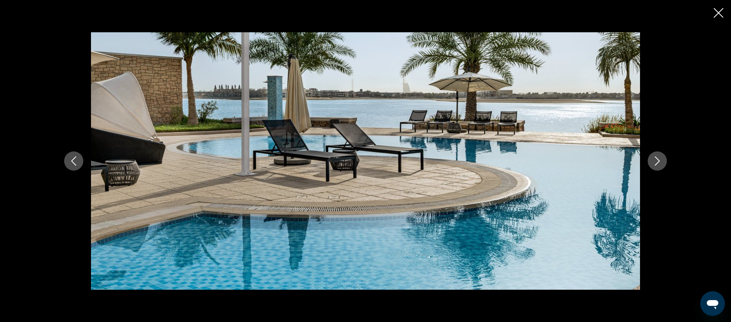
click at [656, 162] on icon "Next image" at bounding box center [656, 160] width 9 height 9
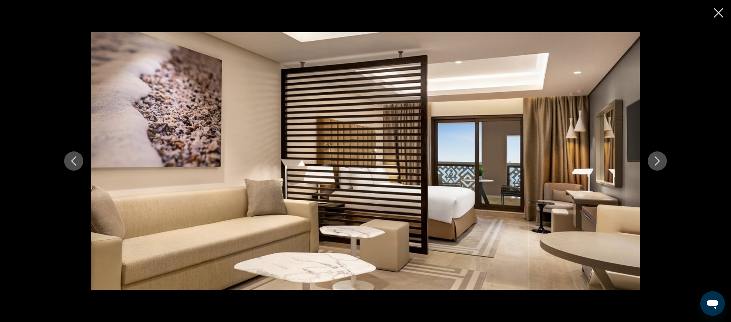
click at [662, 164] on button "Next image" at bounding box center [656, 160] width 19 height 19
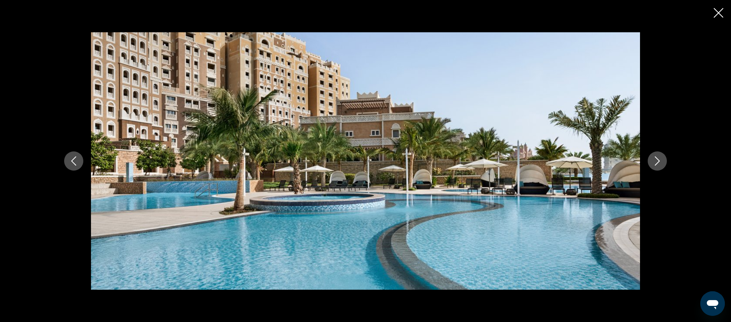
click at [661, 164] on icon "Next image" at bounding box center [656, 160] width 9 height 9
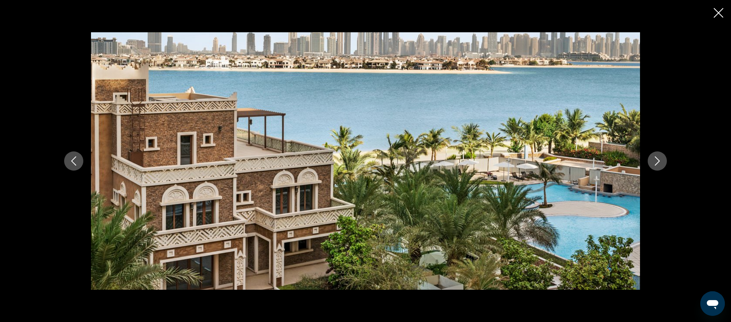
click at [661, 164] on icon "Next image" at bounding box center [656, 160] width 9 height 9
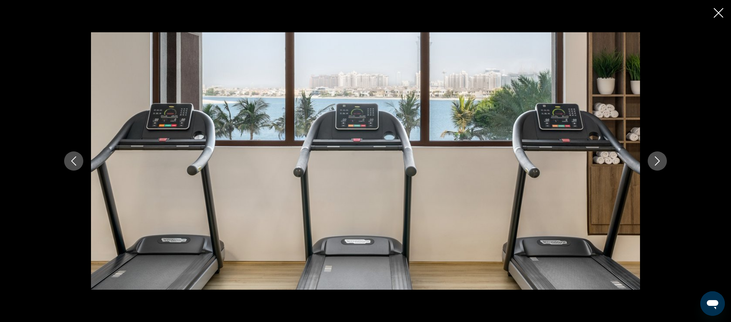
click at [661, 164] on icon "Next image" at bounding box center [656, 160] width 9 height 9
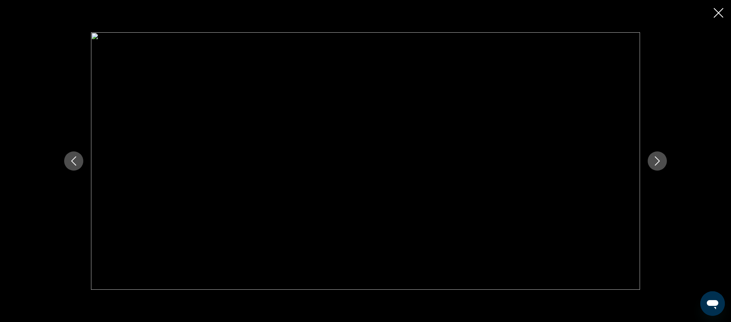
click at [661, 164] on icon "Next image" at bounding box center [656, 160] width 9 height 9
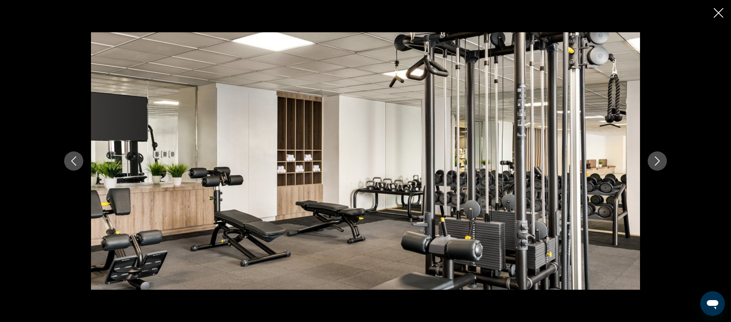
click at [661, 164] on icon "Next image" at bounding box center [656, 160] width 9 height 9
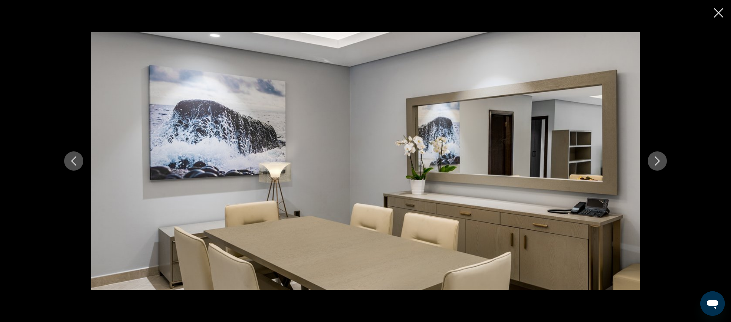
click at [661, 164] on icon "Next image" at bounding box center [656, 160] width 9 height 9
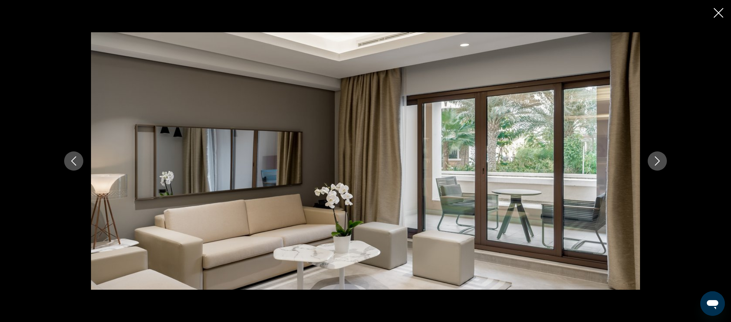
click at [661, 164] on icon "Next image" at bounding box center [656, 160] width 9 height 9
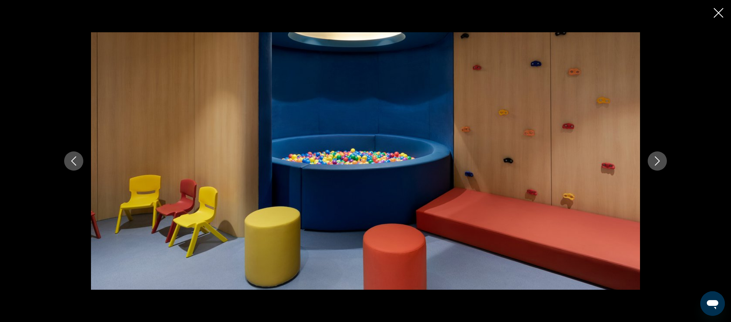
click at [661, 164] on icon "Next image" at bounding box center [656, 160] width 9 height 9
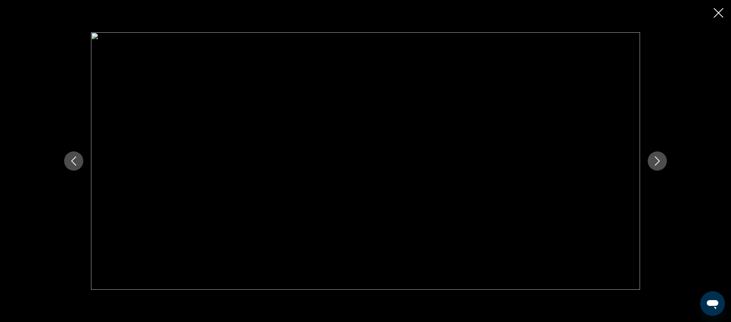
click at [661, 164] on icon "Next image" at bounding box center [656, 160] width 9 height 9
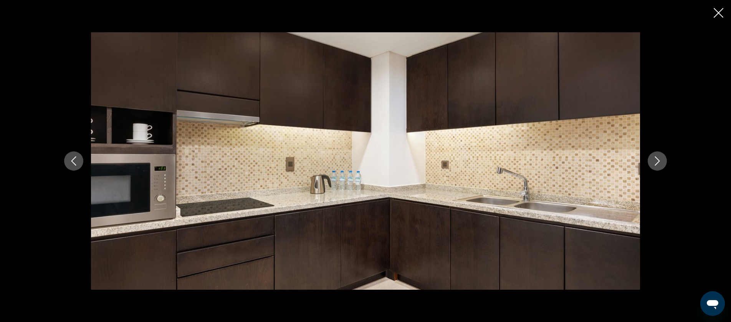
click at [659, 163] on icon "Next image" at bounding box center [656, 160] width 9 height 9
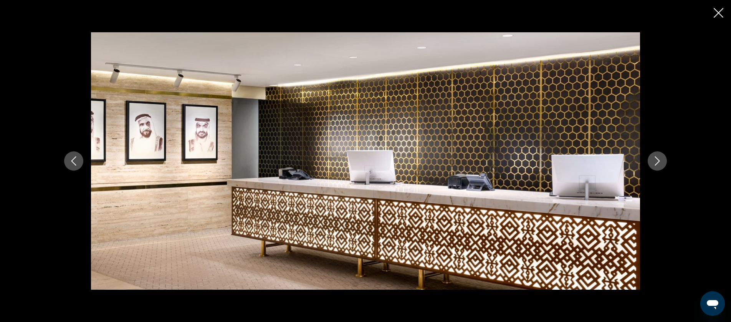
click at [659, 163] on icon "Next image" at bounding box center [656, 160] width 9 height 9
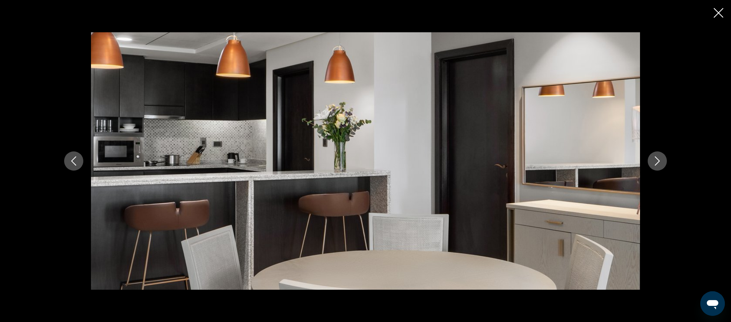
click at [659, 163] on icon "Next image" at bounding box center [656, 160] width 9 height 9
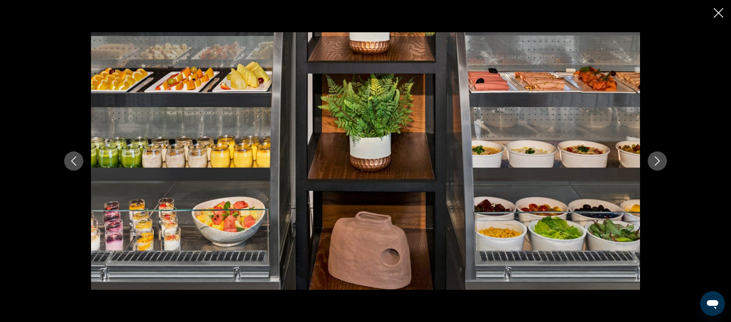
click at [659, 163] on icon "Next image" at bounding box center [656, 160] width 9 height 9
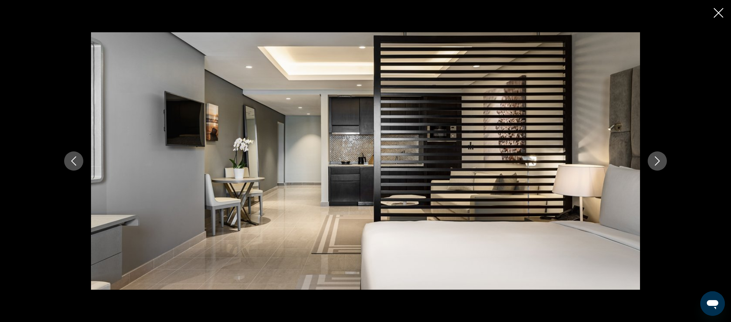
click at [717, 13] on icon "Close slideshow" at bounding box center [718, 13] width 10 height 10
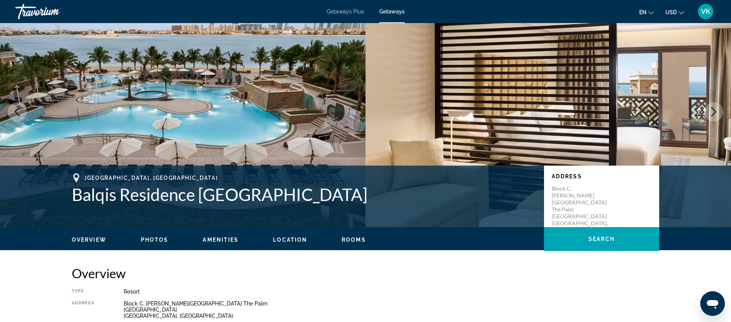
scroll to position [0, 0]
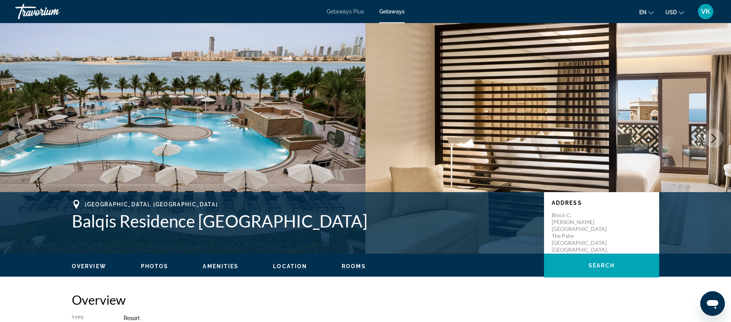
click at [345, 12] on span "Getaways Plus" at bounding box center [345, 11] width 37 height 6
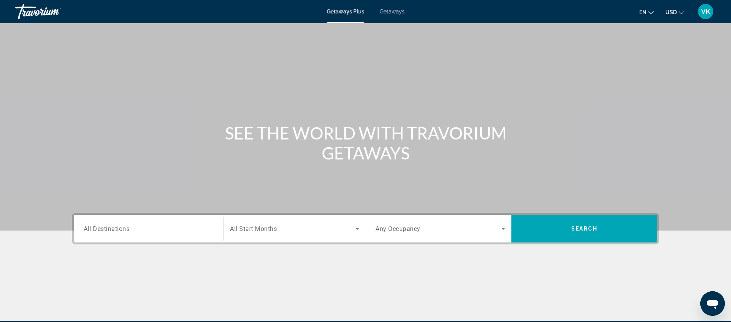
click at [127, 231] on span "All Destinations" at bounding box center [107, 227] width 46 height 7
click at [127, 231] on input "Destination All Destinations" at bounding box center [149, 228] width 130 height 9
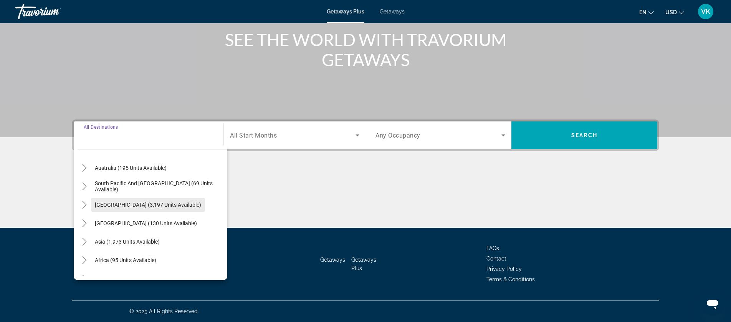
scroll to position [124, 0]
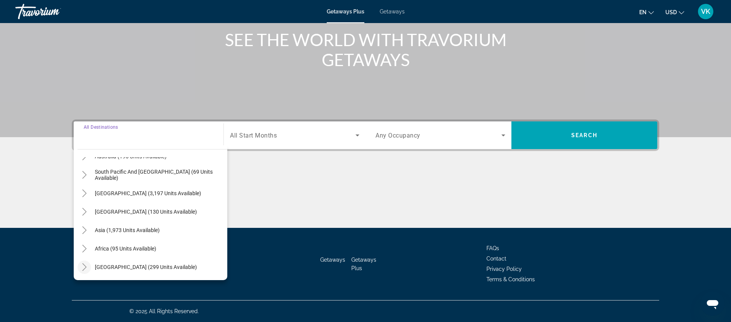
click at [85, 266] on icon "Toggle Middle East (299 units available)" at bounding box center [85, 267] width 8 height 8
click at [391, 13] on span "Getaways" at bounding box center [392, 11] width 25 height 6
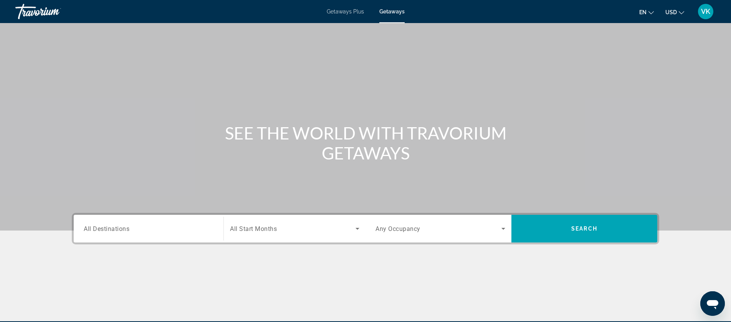
click at [126, 229] on span "All Destinations" at bounding box center [107, 227] width 46 height 7
click at [126, 229] on input "Destination All Destinations" at bounding box center [149, 228] width 130 height 9
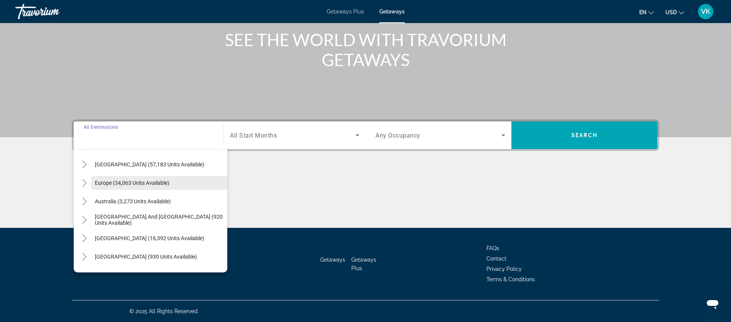
scroll to position [124, 0]
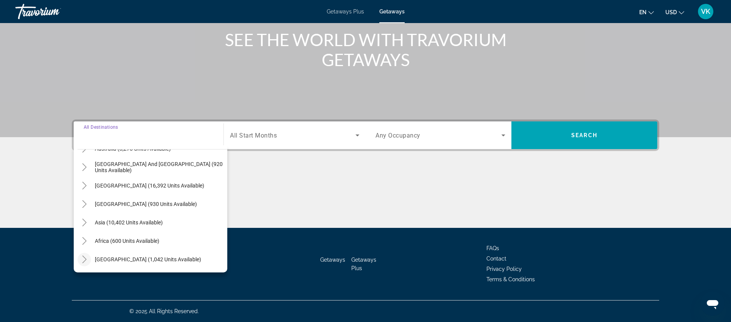
click at [86, 259] on icon "Toggle Middle East (1,042 units available)" at bounding box center [84, 259] width 4 height 8
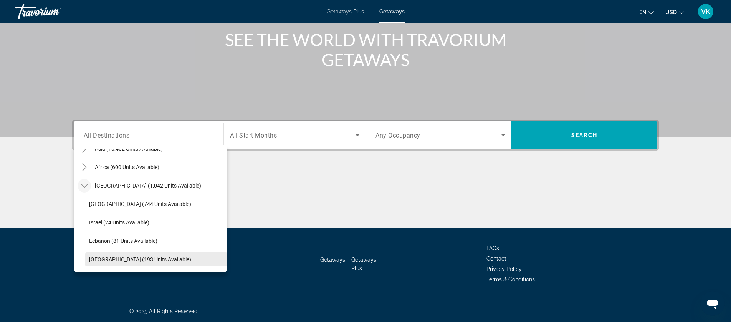
click at [120, 260] on span "United Arab Emirates (193 units available)" at bounding box center [140, 259] width 102 height 6
type input "**********"
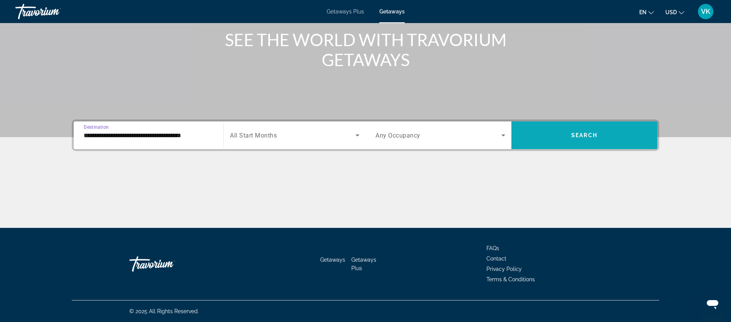
click at [568, 134] on span "Search widget" at bounding box center [584, 135] width 146 height 18
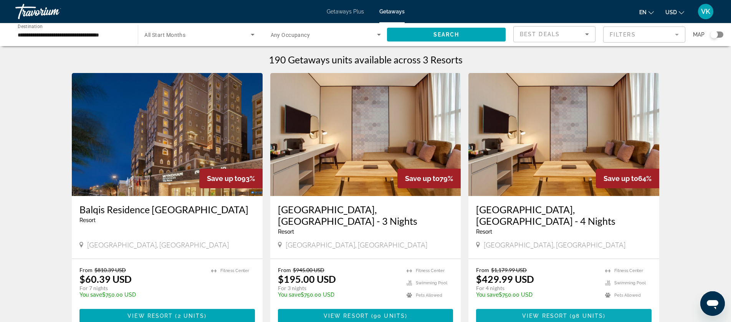
click at [564, 312] on span "View Resort" at bounding box center [544, 315] width 45 height 6
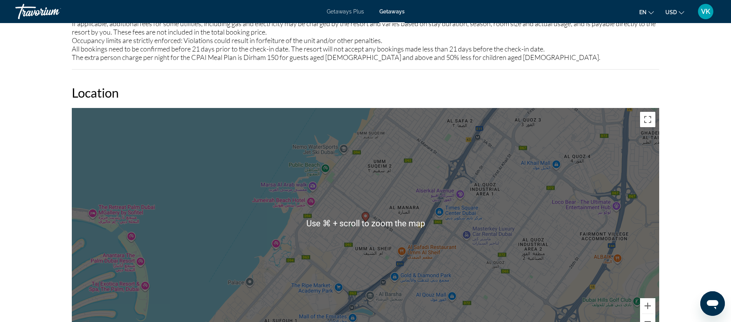
scroll to position [1031, 0]
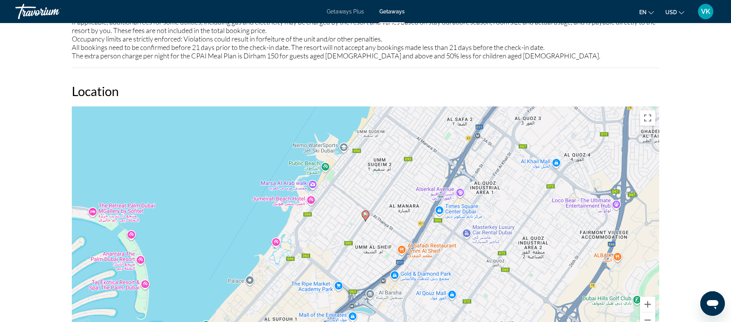
click at [512, 254] on div "To activate drag with keyboard, press Alt + Enter. Once in keyboard drag state,…" at bounding box center [365, 221] width 587 height 230
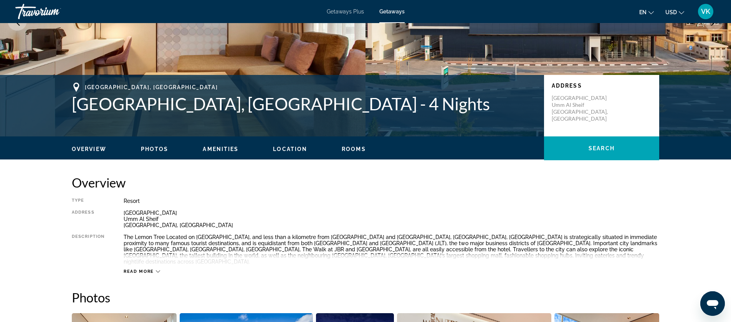
scroll to position [0, 0]
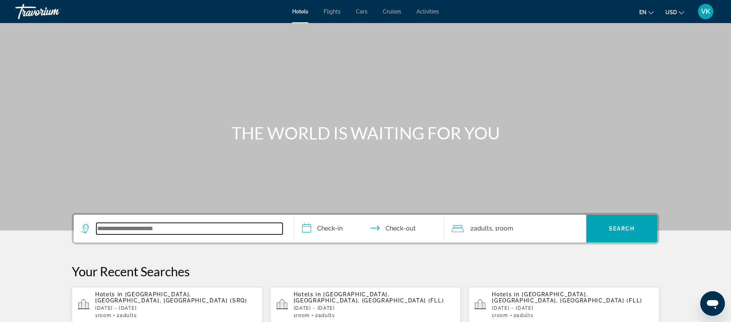
click at [145, 226] on input "Search widget" at bounding box center [189, 229] width 186 height 12
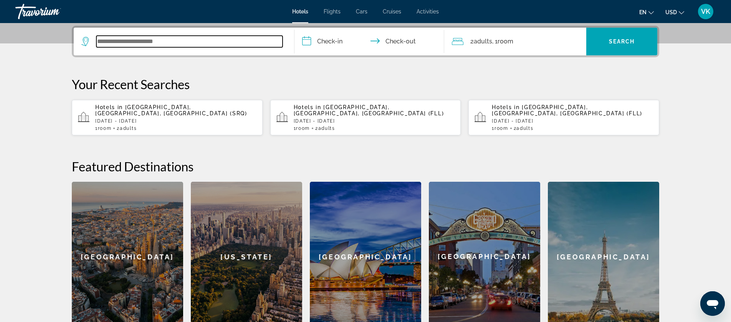
scroll to position [188, 0]
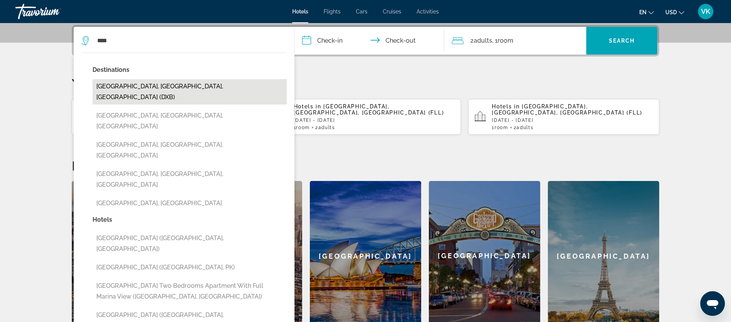
click at [166, 91] on button "[GEOGRAPHIC_DATA], [GEOGRAPHIC_DATA], [GEOGRAPHIC_DATA] (DXB)" at bounding box center [189, 91] width 194 height 25
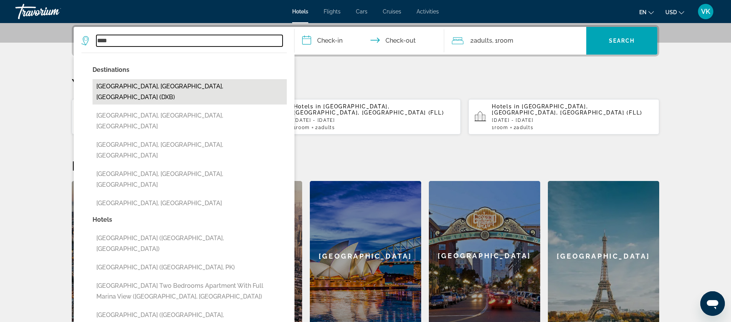
type input "**********"
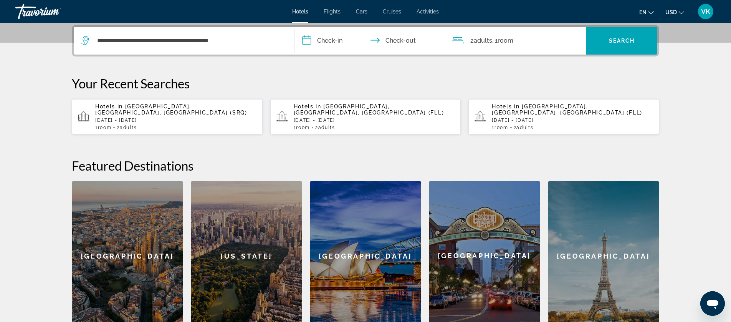
click at [327, 41] on input "**********" at bounding box center [370, 42] width 153 height 30
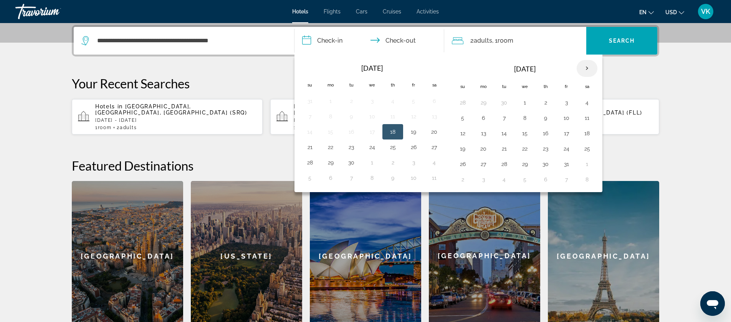
click at [585, 68] on th "Next month" at bounding box center [586, 68] width 21 height 17
click at [483, 119] on button "3" at bounding box center [483, 117] width 12 height 11
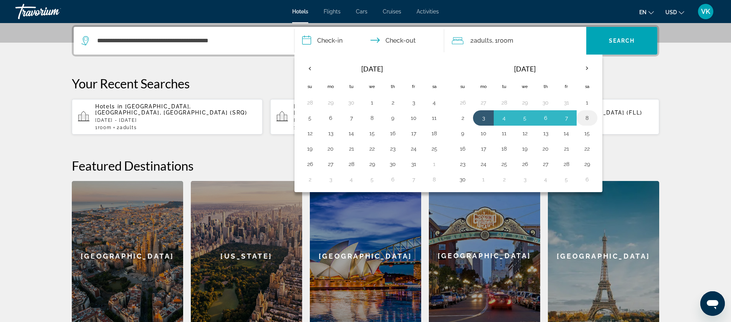
click at [588, 119] on button "8" at bounding box center [587, 117] width 12 height 11
type input "**********"
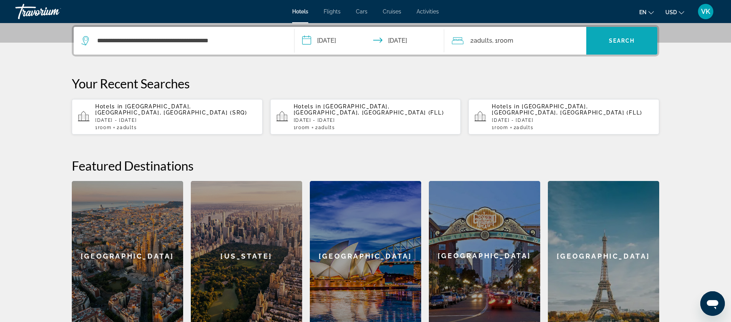
click at [626, 42] on span "Search" at bounding box center [622, 41] width 26 height 6
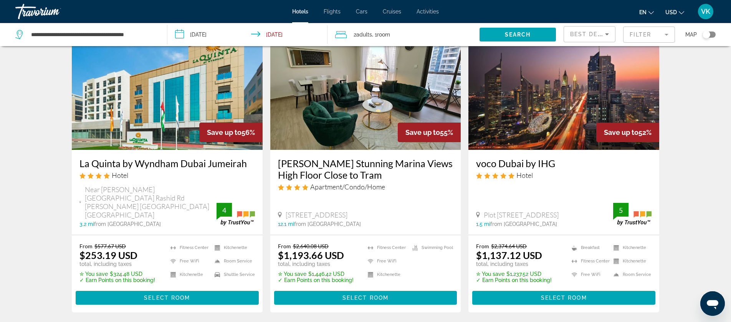
scroll to position [644, 0]
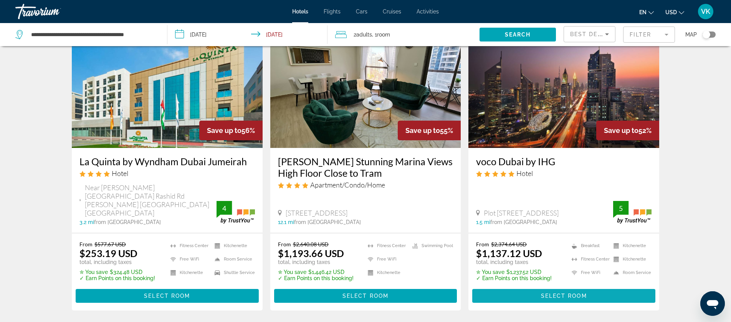
click at [562, 292] on span "Select Room" at bounding box center [564, 295] width 46 height 6
